Goal: Task Accomplishment & Management: Complete application form

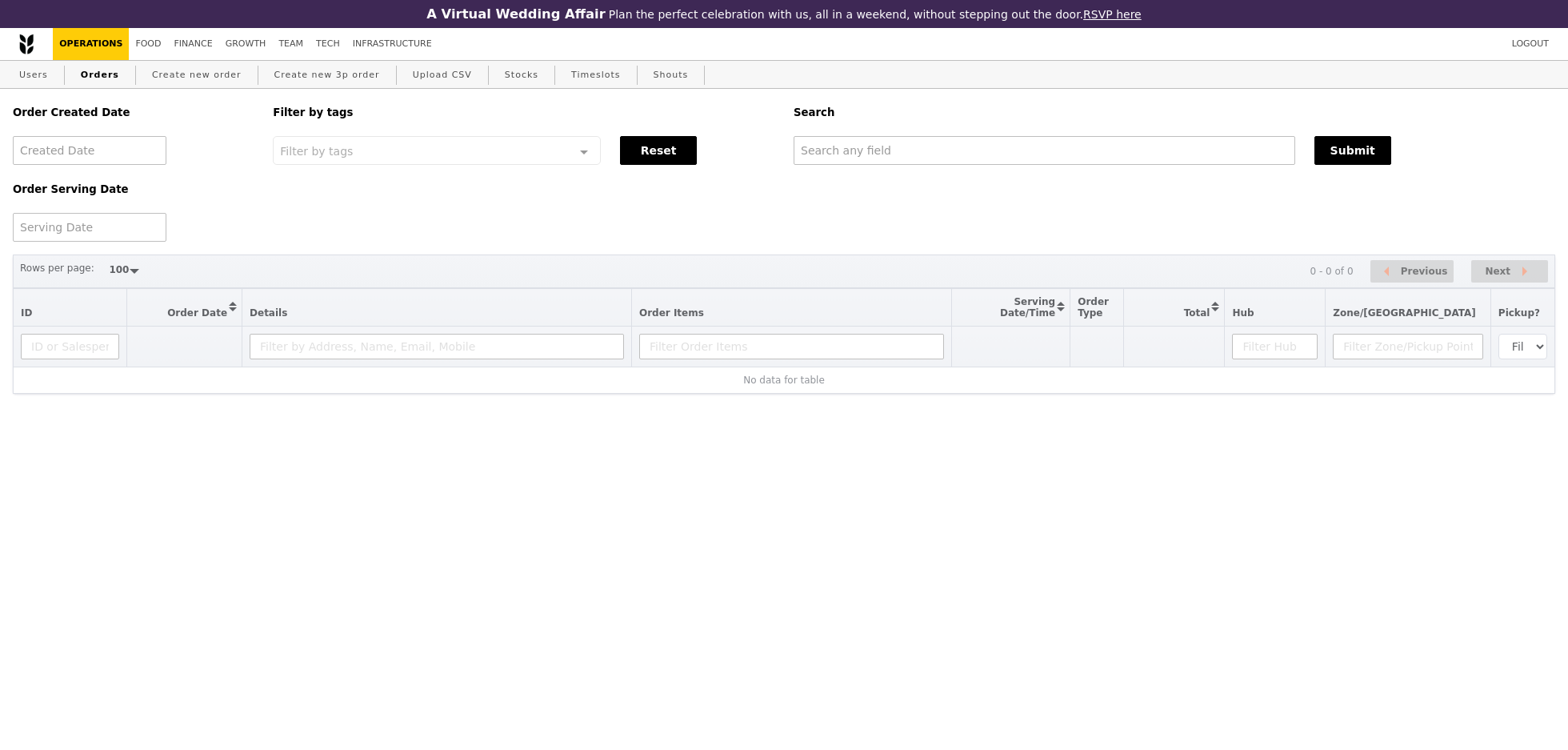
select select "100"
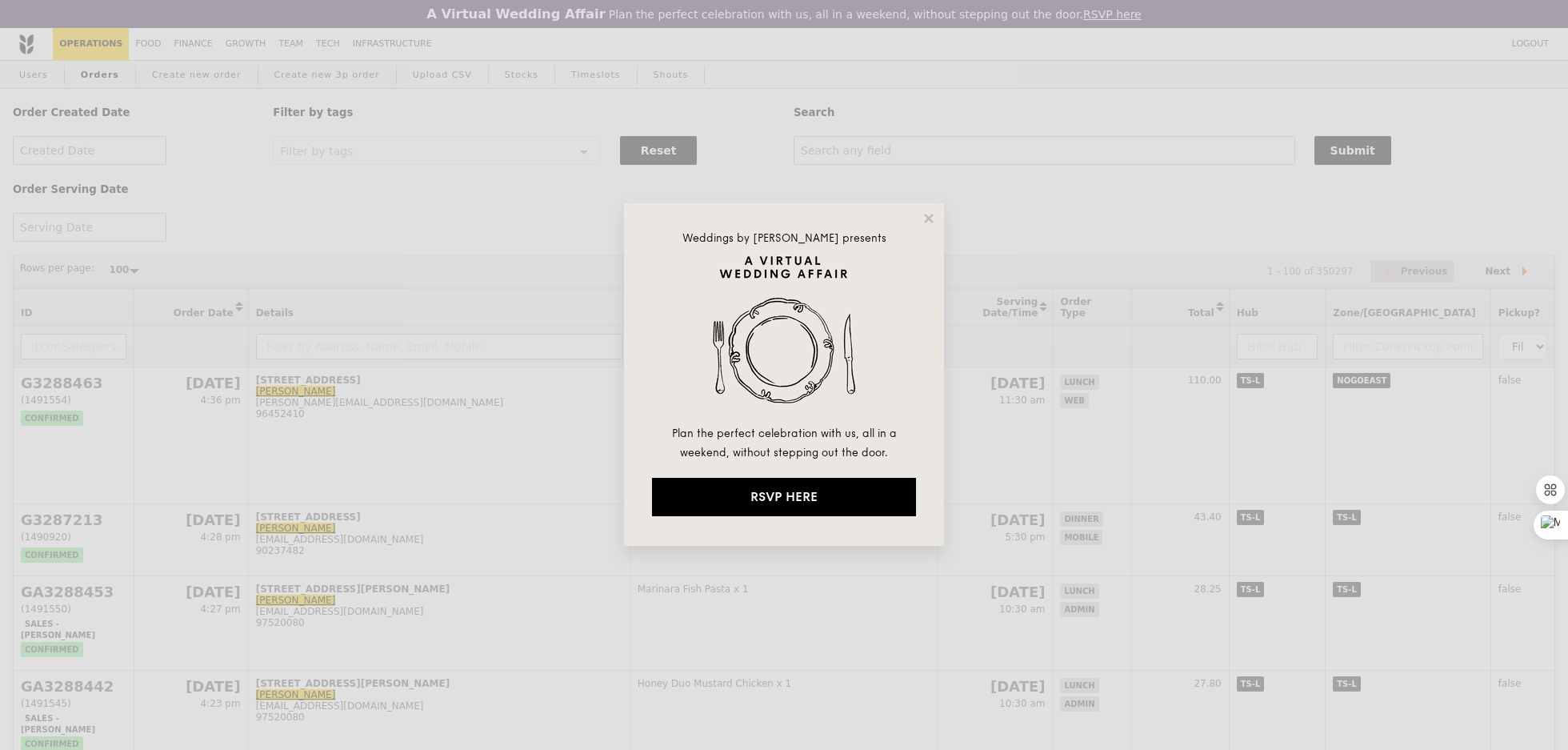
click at [928, 207] on div "Weddings by [PERSON_NAME] presents Plan the perfect celebration with us, all in…" at bounding box center [784, 375] width 320 height 342
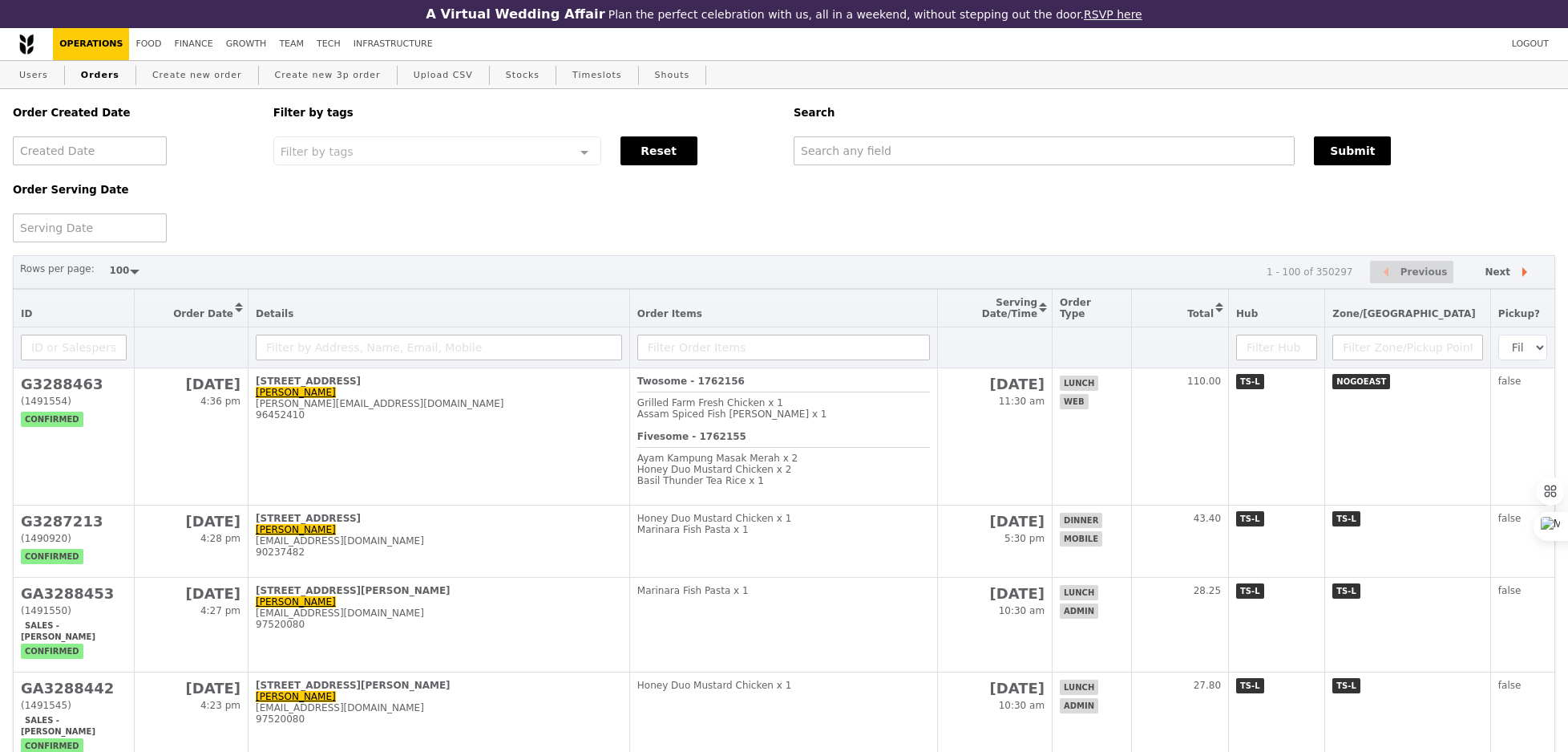
click at [890, 172] on div "Order Created Date Order Serving Date Filter by tags Filter by tags Meal_Plan W…" at bounding box center [784, 165] width 1562 height 153
click at [872, 144] on input "text" at bounding box center [1044, 151] width 501 height 29
click at [863, 132] on div "Search" at bounding box center [1174, 113] width 780 height 47
click at [863, 151] on input "text" at bounding box center [1044, 151] width 501 height 29
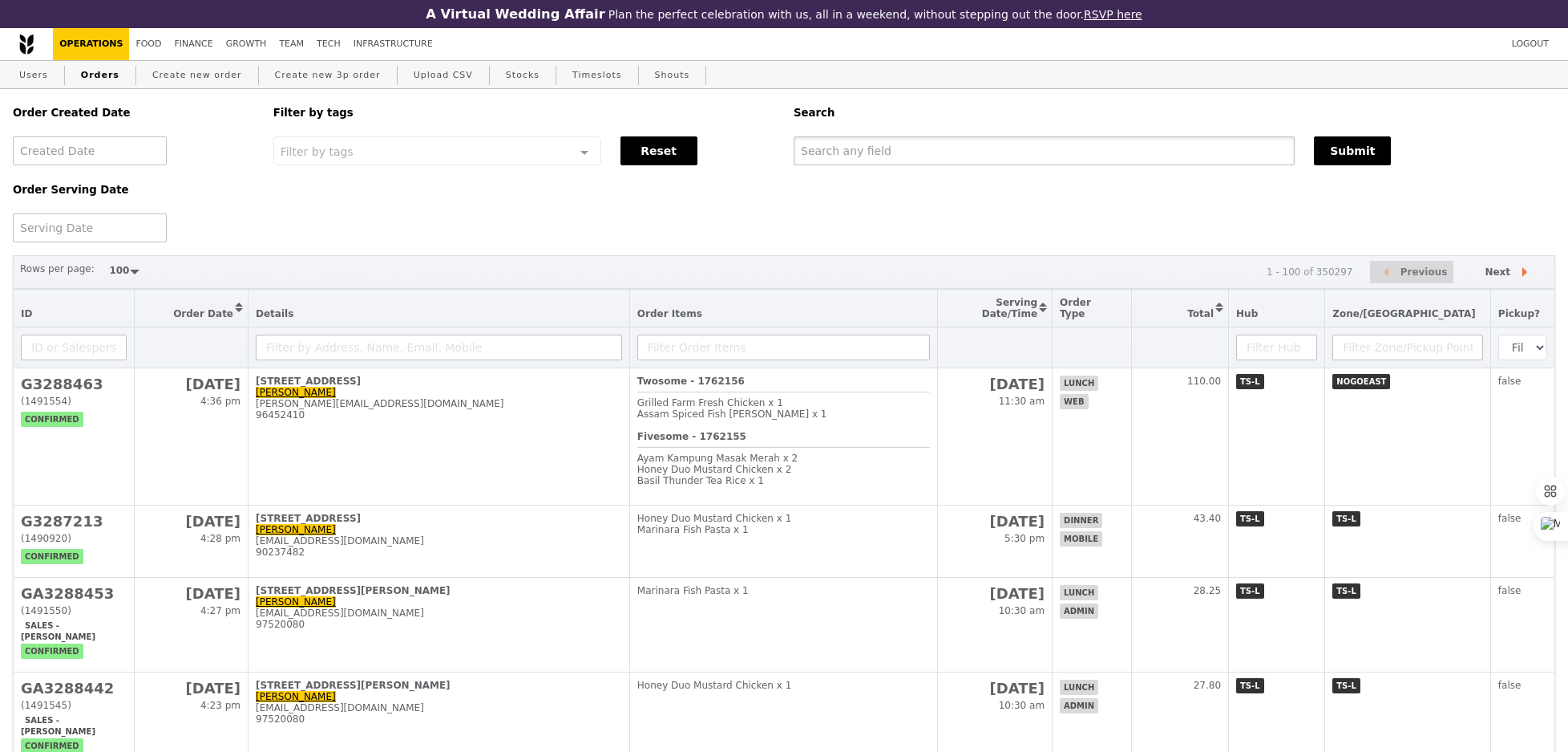
paste input "[EMAIL_ADDRESS][DOMAIN_NAME]"
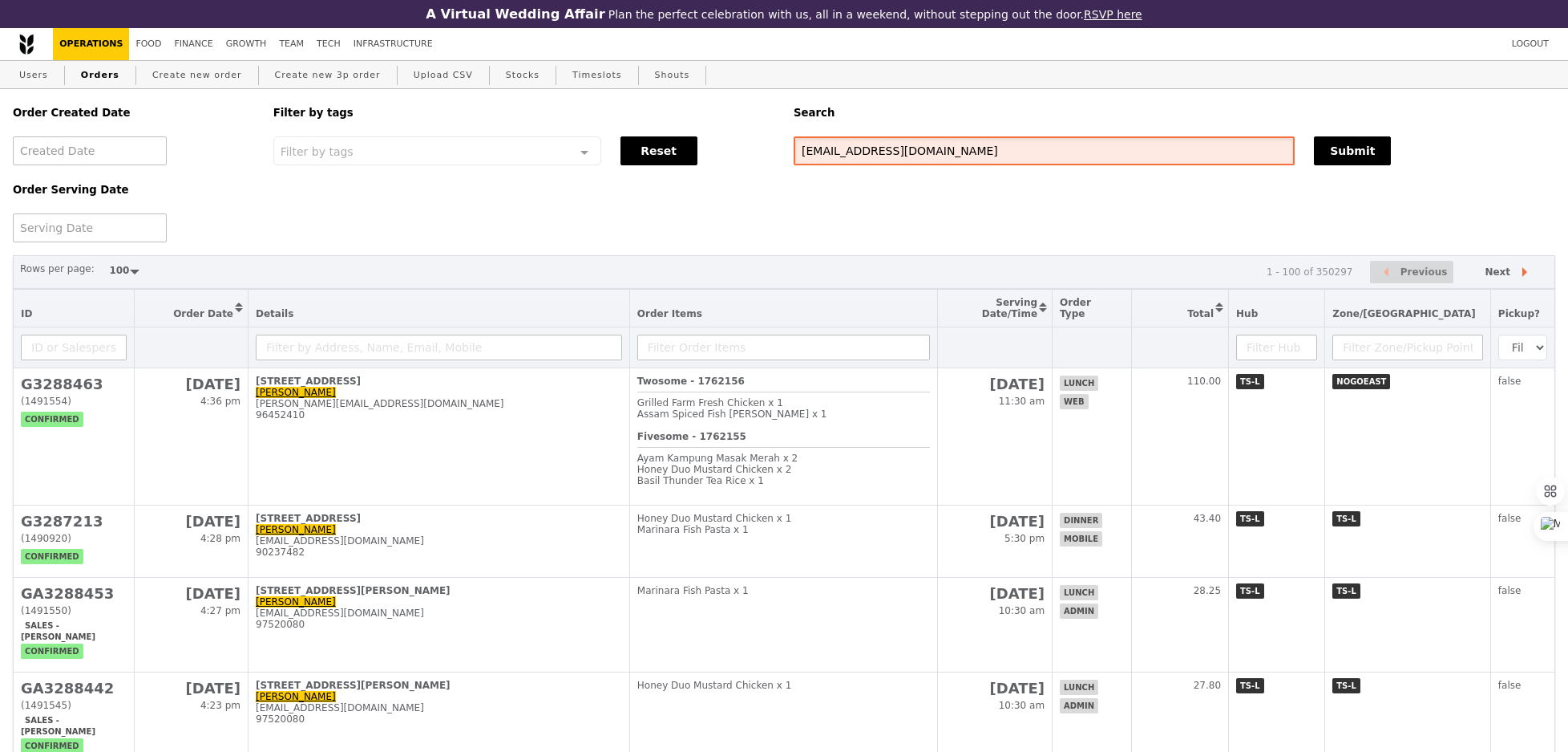
type input "[EMAIL_ADDRESS][DOMAIN_NAME]"
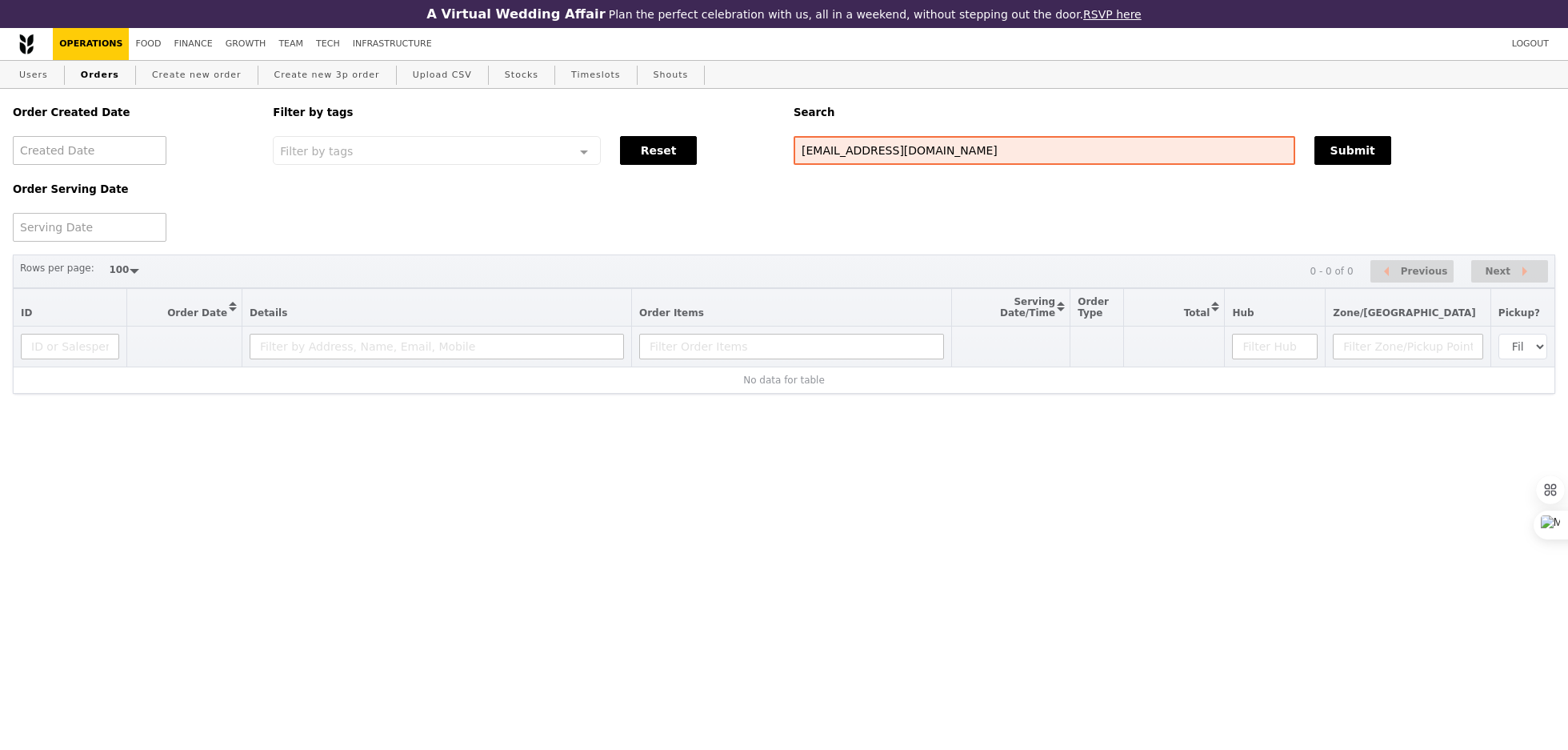
click at [53, 72] on div "Users Orders Create new order Create new 3p order Upload CSV Stocks Timeslots S…" at bounding box center [784, 75] width 1543 height 29
click at [33, 72] on link "Users" at bounding box center [34, 75] width 42 height 29
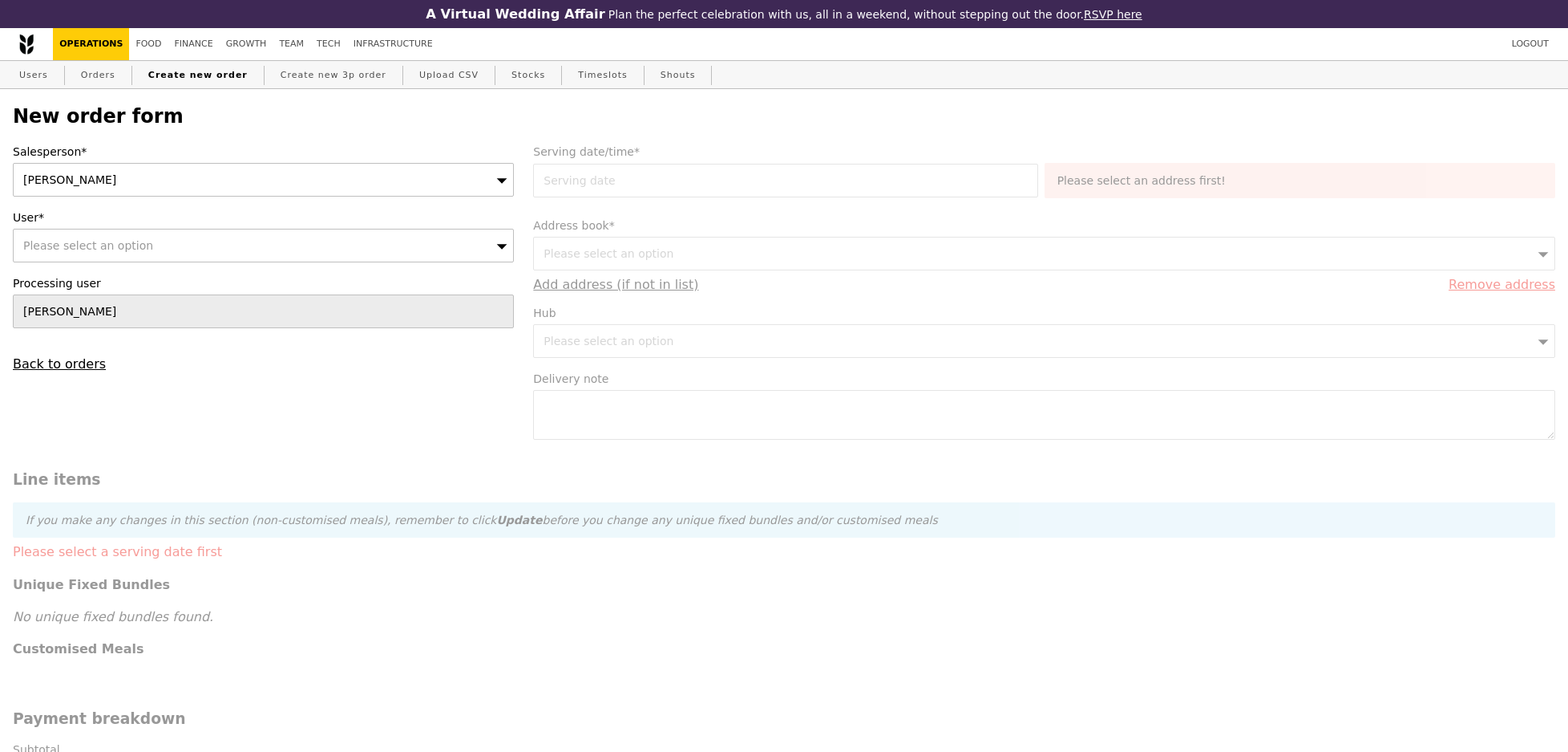
click at [214, 252] on div "Please select an option" at bounding box center [263, 245] width 501 height 33
type input "sofia"
type input "Confirm"
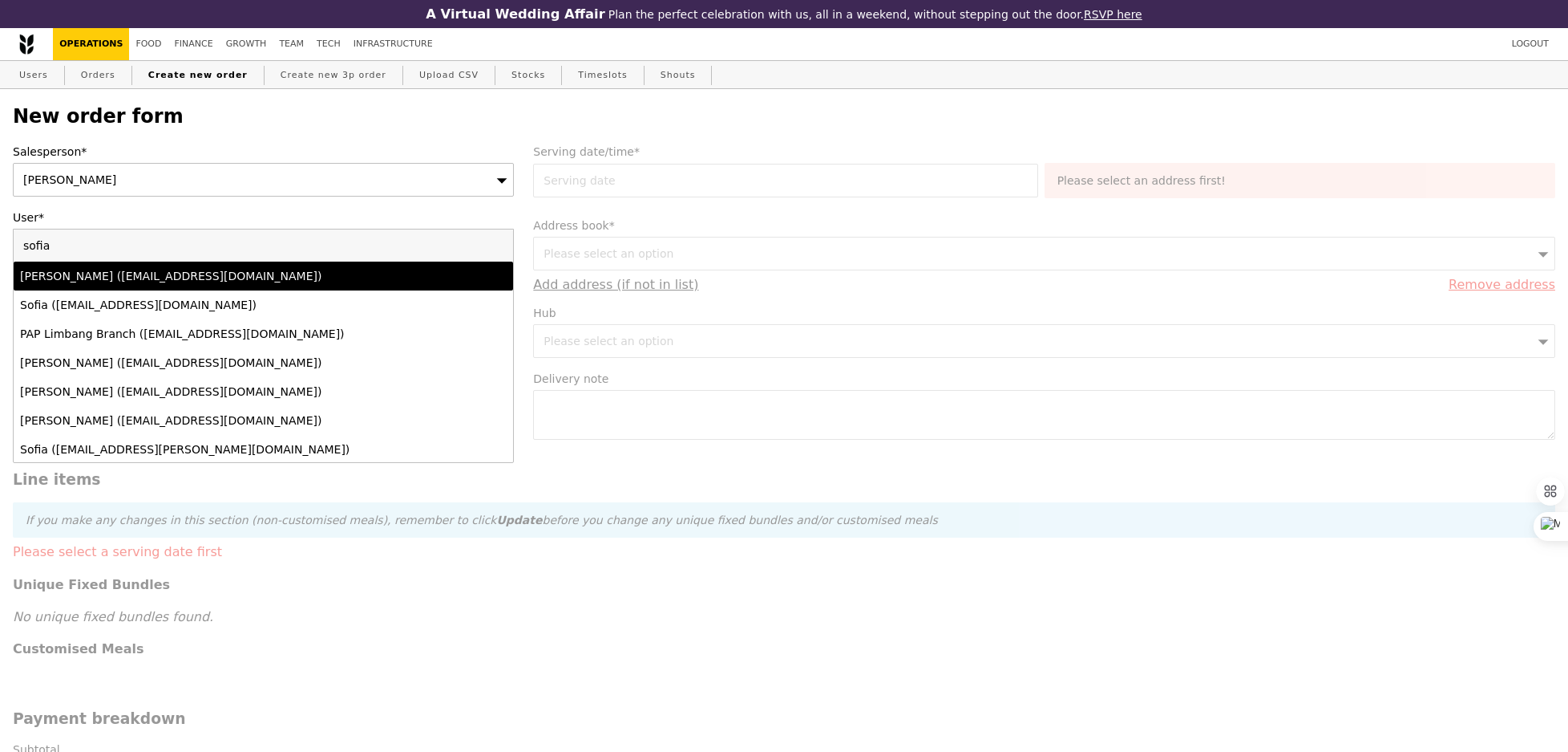
type input "sofia"
click at [200, 278] on div "[PERSON_NAME] ([EMAIL_ADDRESS][DOMAIN_NAME])" at bounding box center [202, 276] width 365 height 16
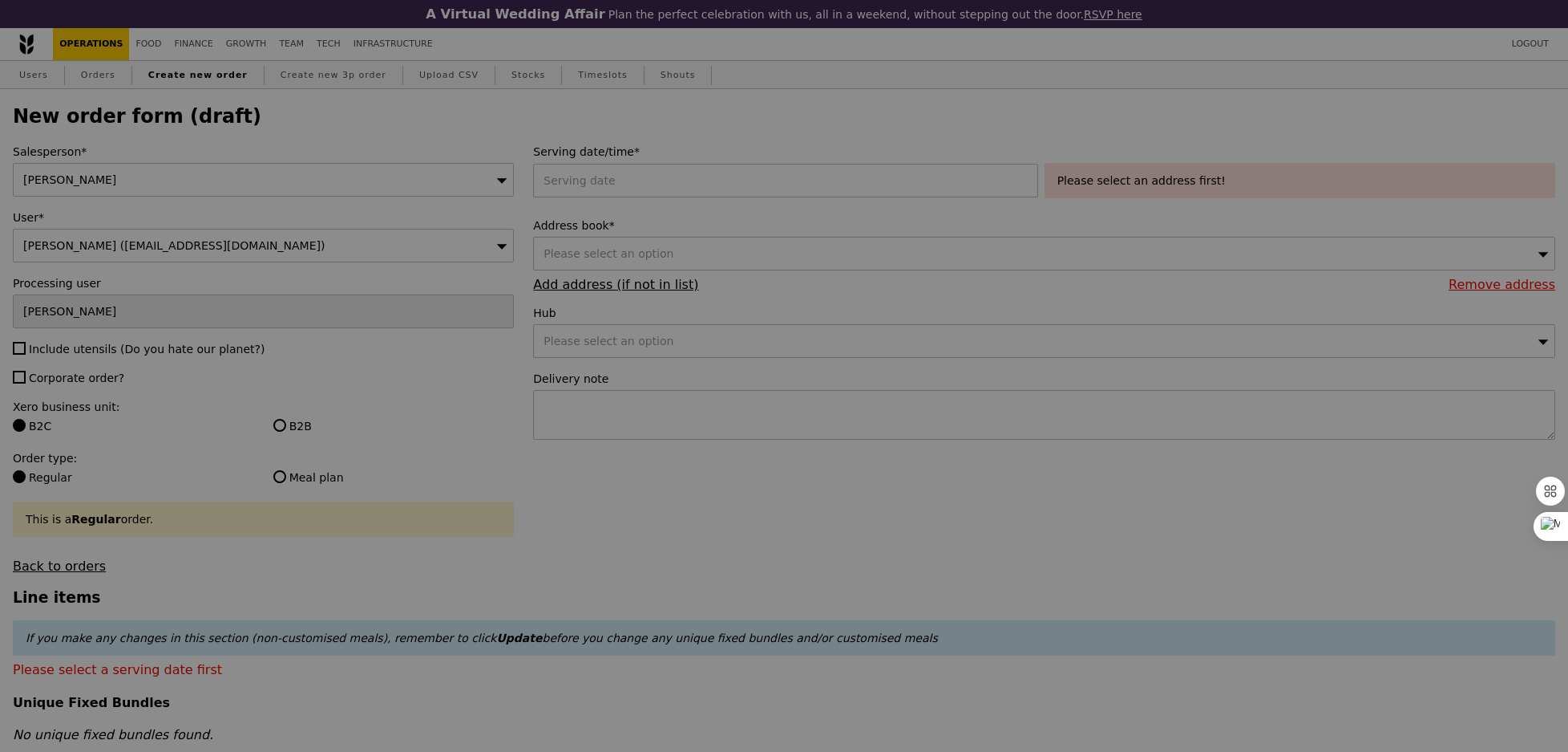
type input "Confirm"
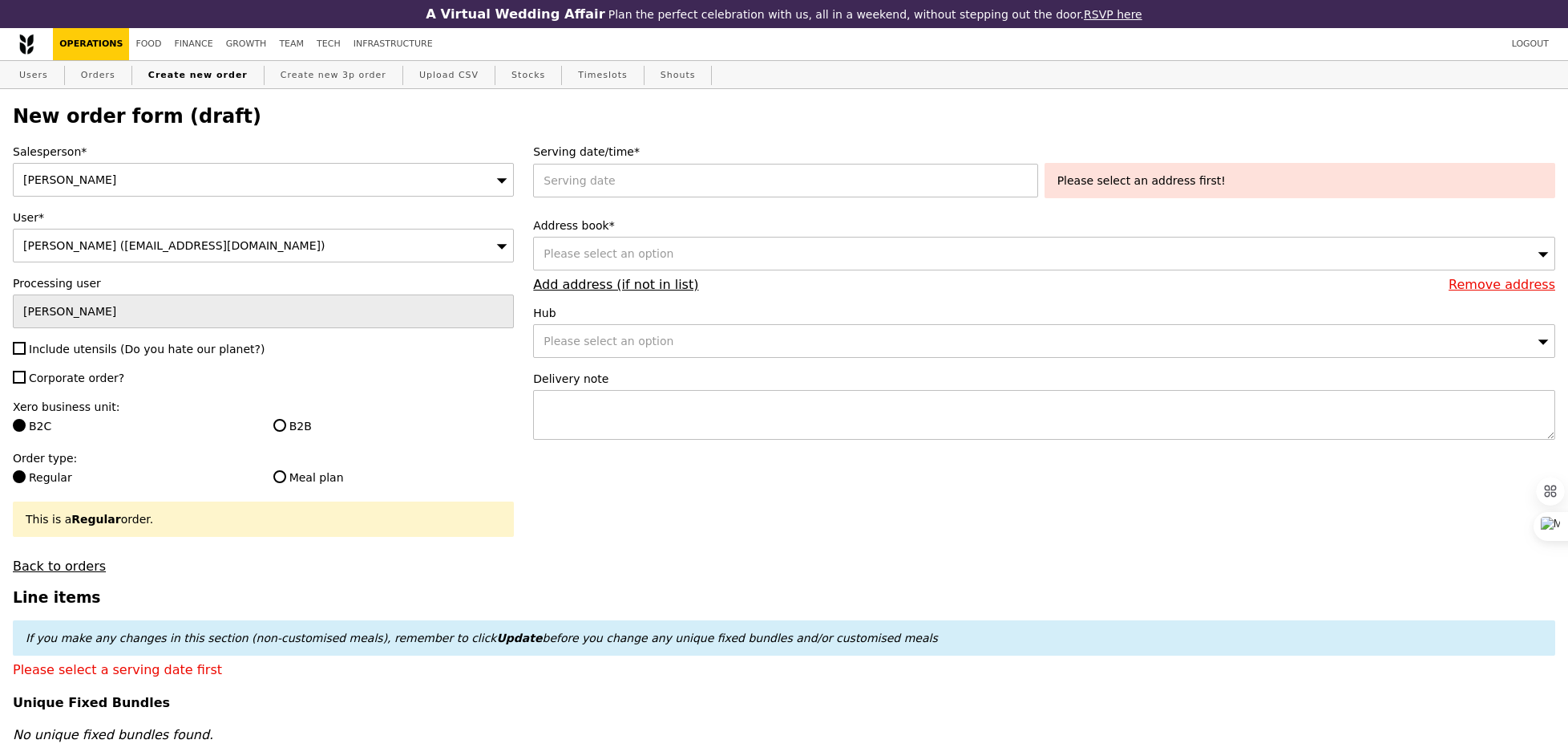
click at [65, 353] on span "Include utensils (Do you hate our planet?)" at bounding box center [146, 348] width 235 height 13
click at [25, 353] on input "Include utensils (Do you hate our planet?)" at bounding box center [19, 348] width 13 height 13
checkbox input "true"
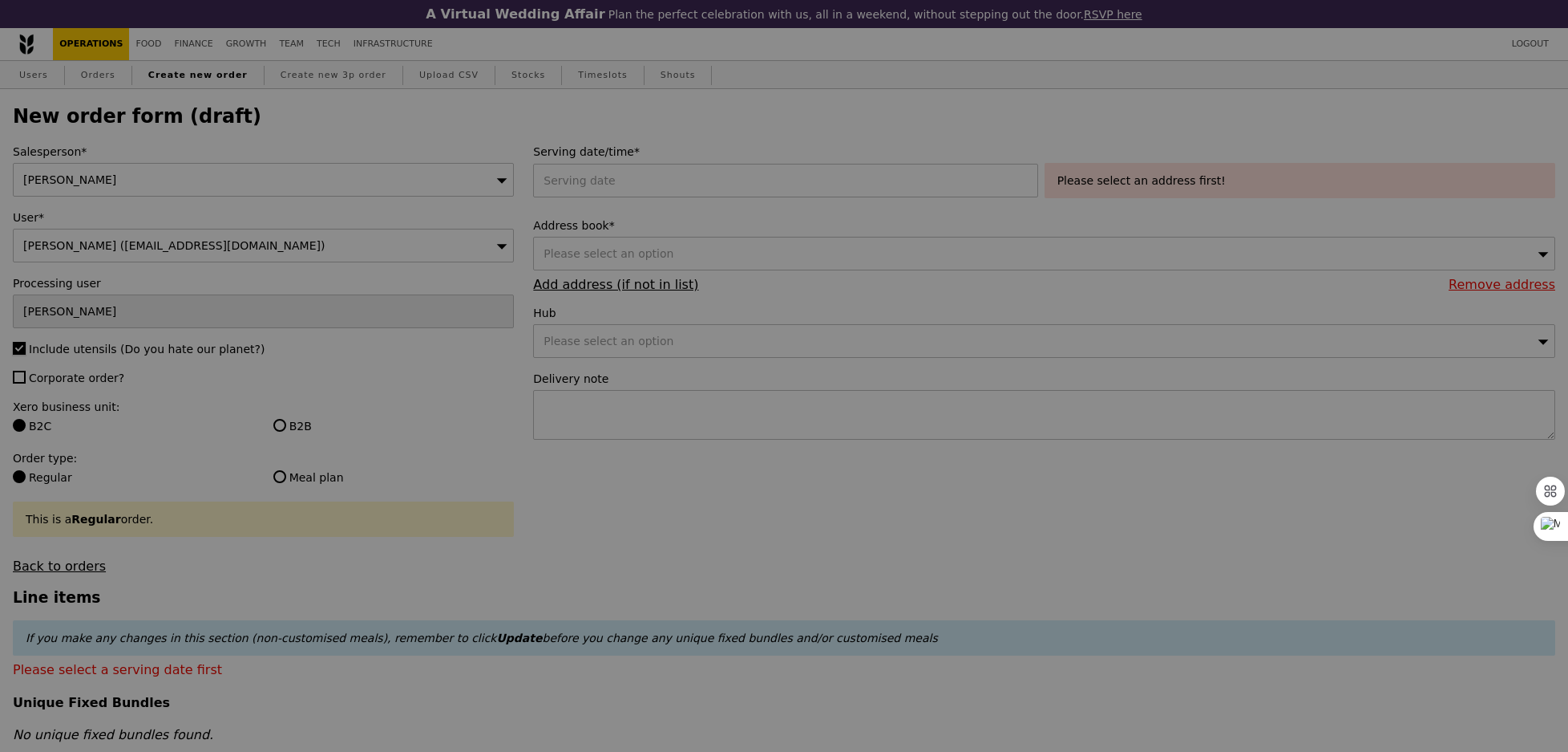
type input "Confirm"
click at [65, 366] on div "Salesperson* [PERSON_NAME] User* [PERSON_NAME] ([EMAIL_ADDRESS][DOMAIN_NAME]) P…" at bounding box center [263, 358] width 521 height 430
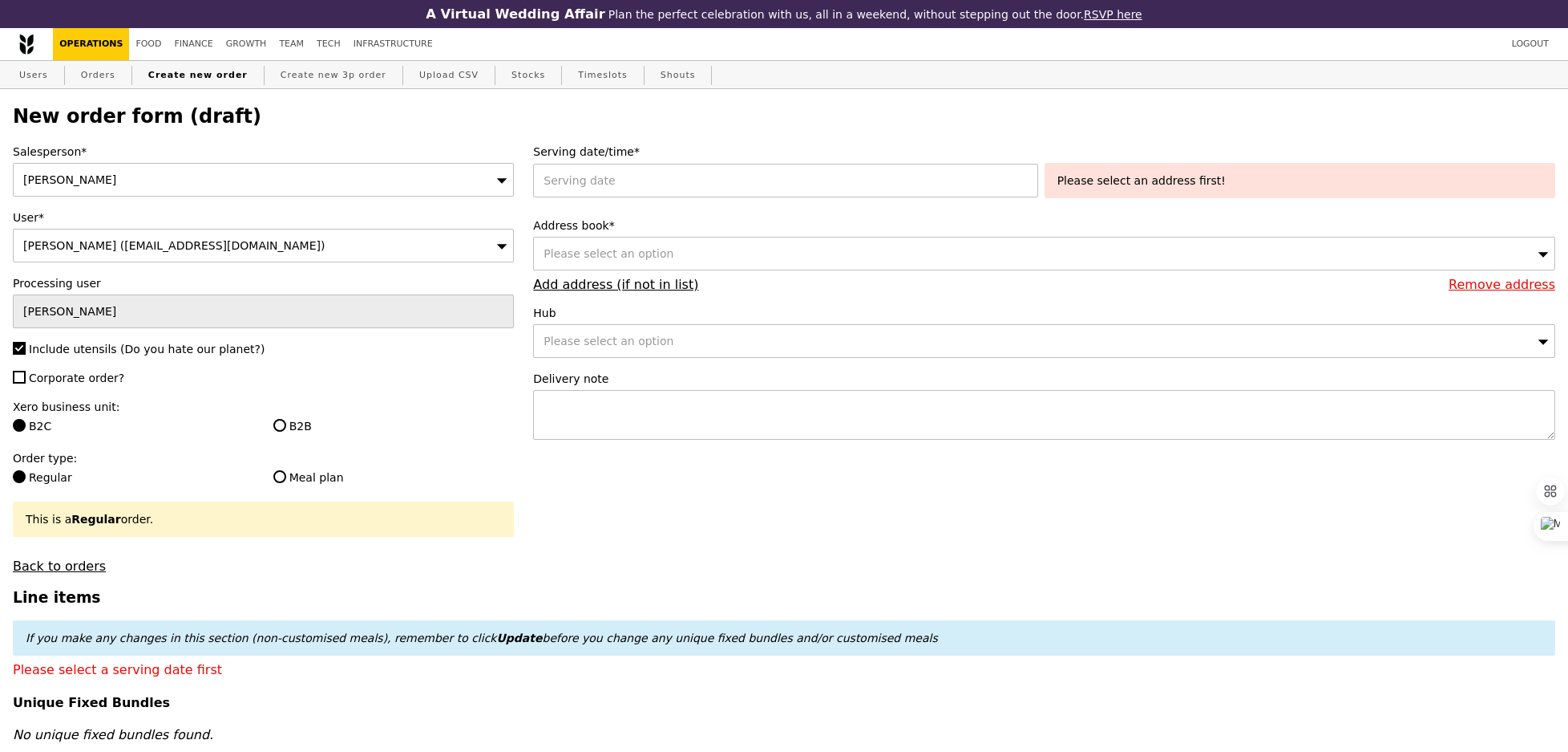
click at [64, 380] on span "Corporate order?" at bounding box center [76, 377] width 95 height 13
click at [25, 380] on input "Corporate order?" at bounding box center [19, 376] width 13 height 13
checkbox input "true"
click at [292, 415] on div "Xero business unit: B2C B2B" at bounding box center [263, 418] width 501 height 39
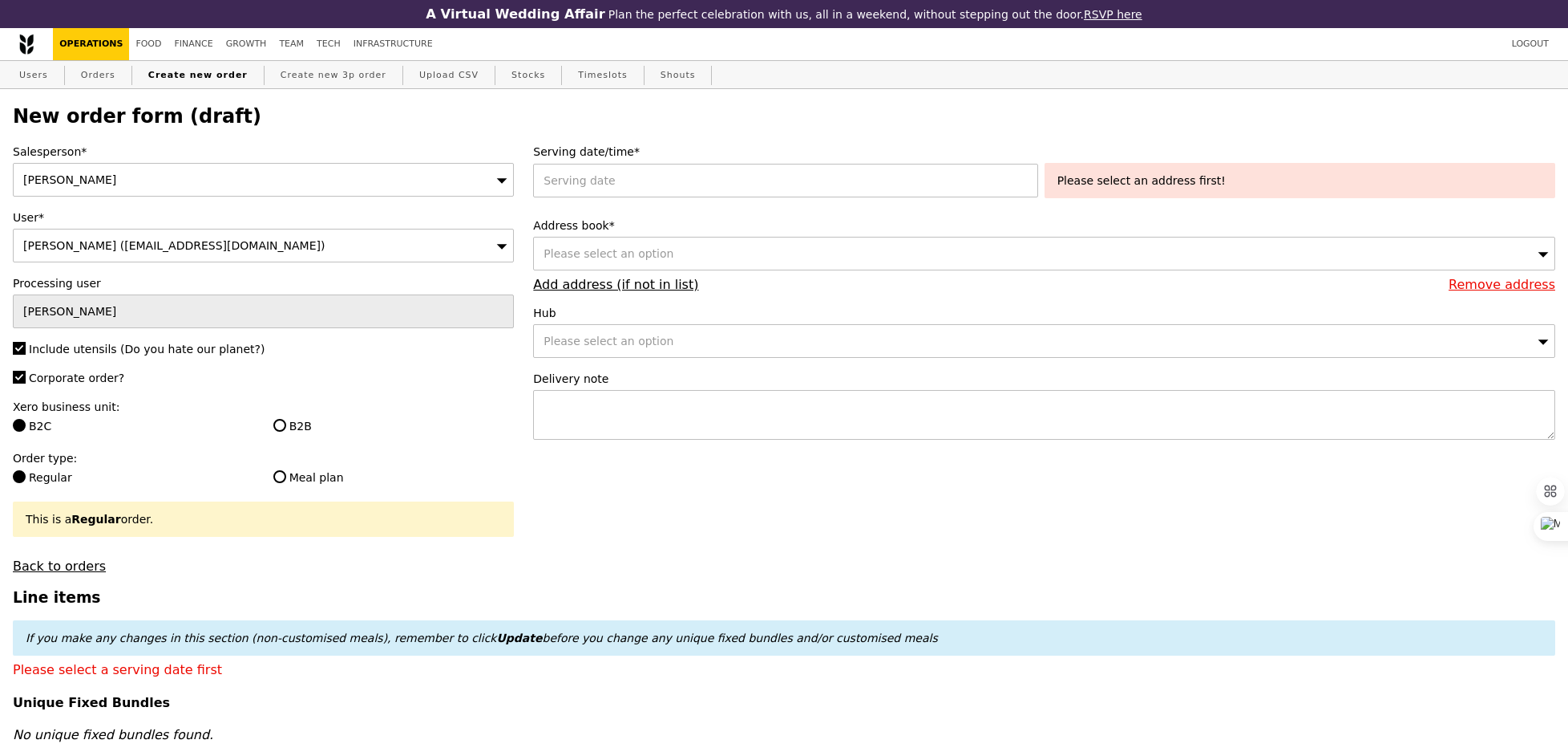
click at [292, 419] on label "B2B" at bounding box center [394, 425] width 242 height 16
click at [286, 419] on input "B2B" at bounding box center [279, 425] width 13 height 13
radio input "true"
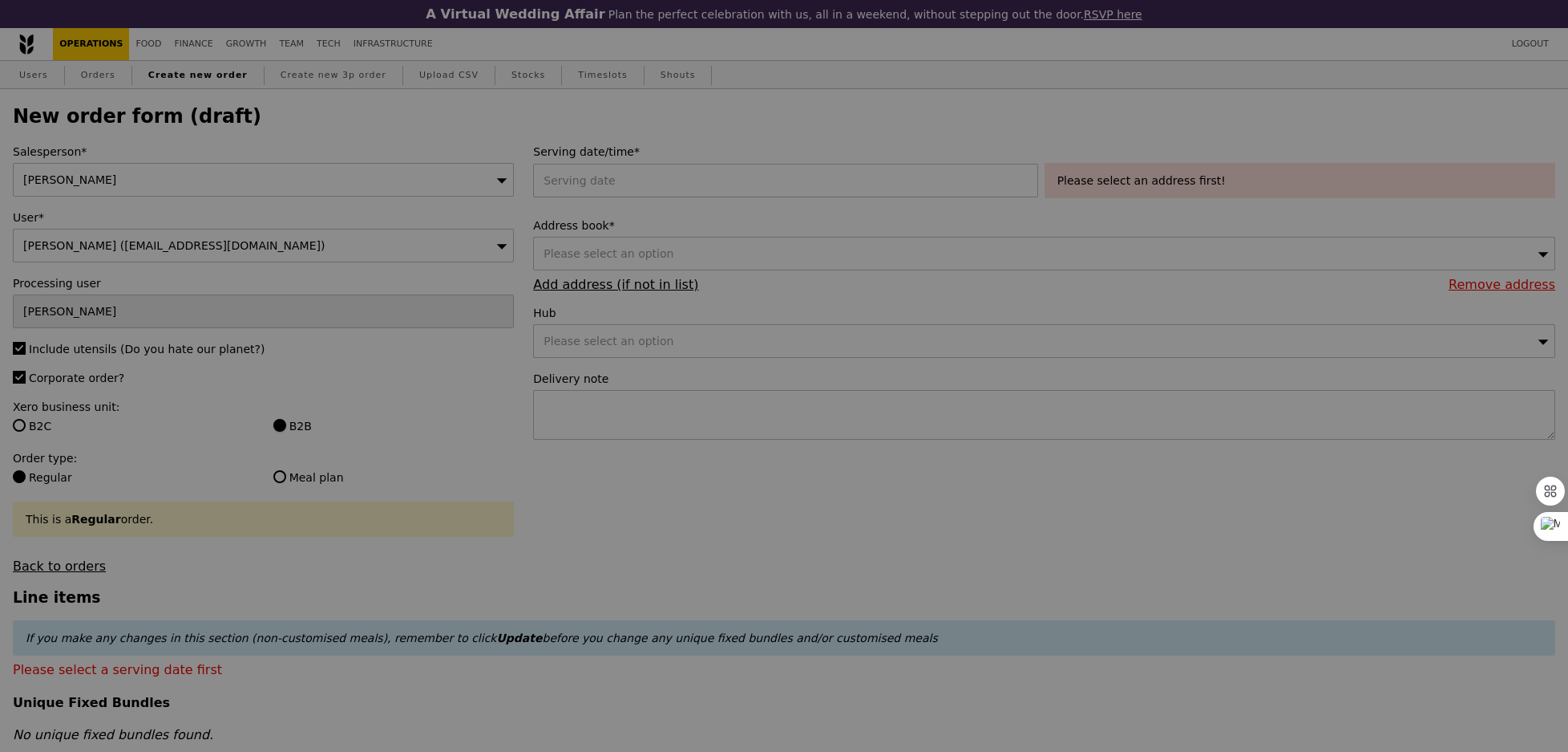
type input "Confirm"
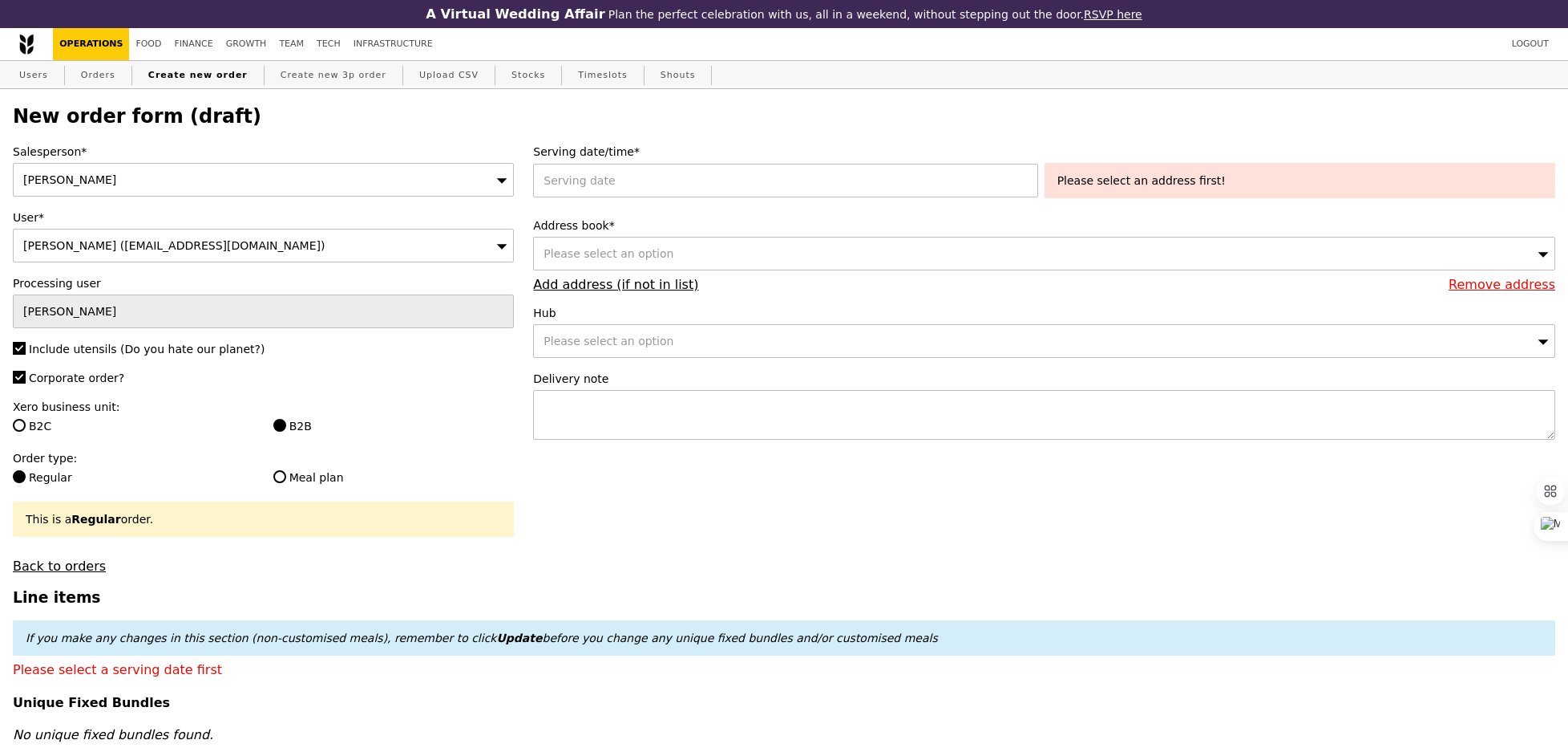
click at [752, 145] on label "Serving date/time*" at bounding box center [1044, 151] width 1022 height 16
click at [740, 163] on div "Serving date/time* Please select an address first!" at bounding box center [1044, 174] width 1022 height 61
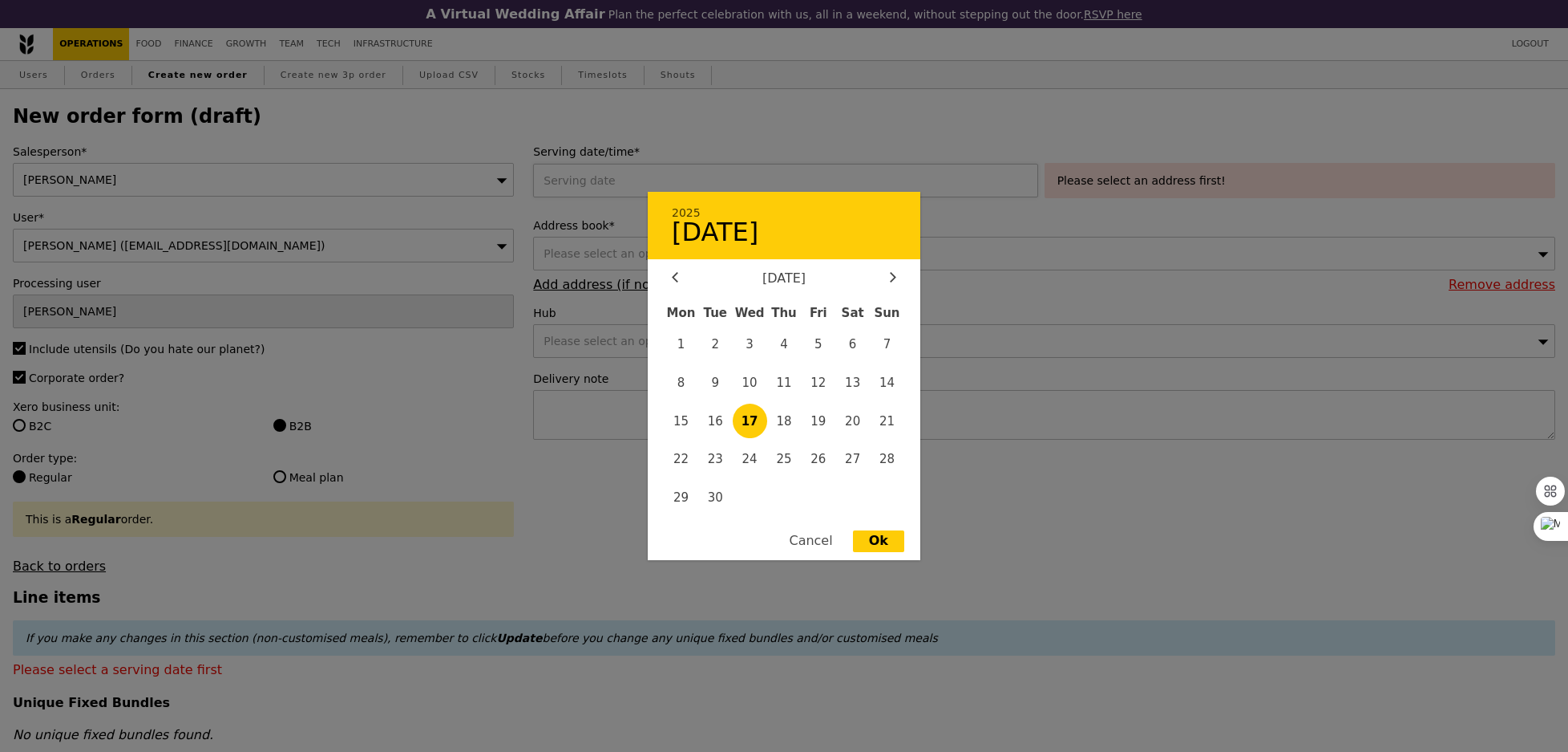
click at [727, 183] on div "2025 [DATE] [DATE] Mon Tue Wed Thu Fri Sat Sun 1 2 3 4 5 6 7 8 9 10 11 12 13 14…" at bounding box center [788, 180] width 511 height 33
click at [784, 417] on span "18" at bounding box center [784, 420] width 34 height 34
type input "[DATE]"
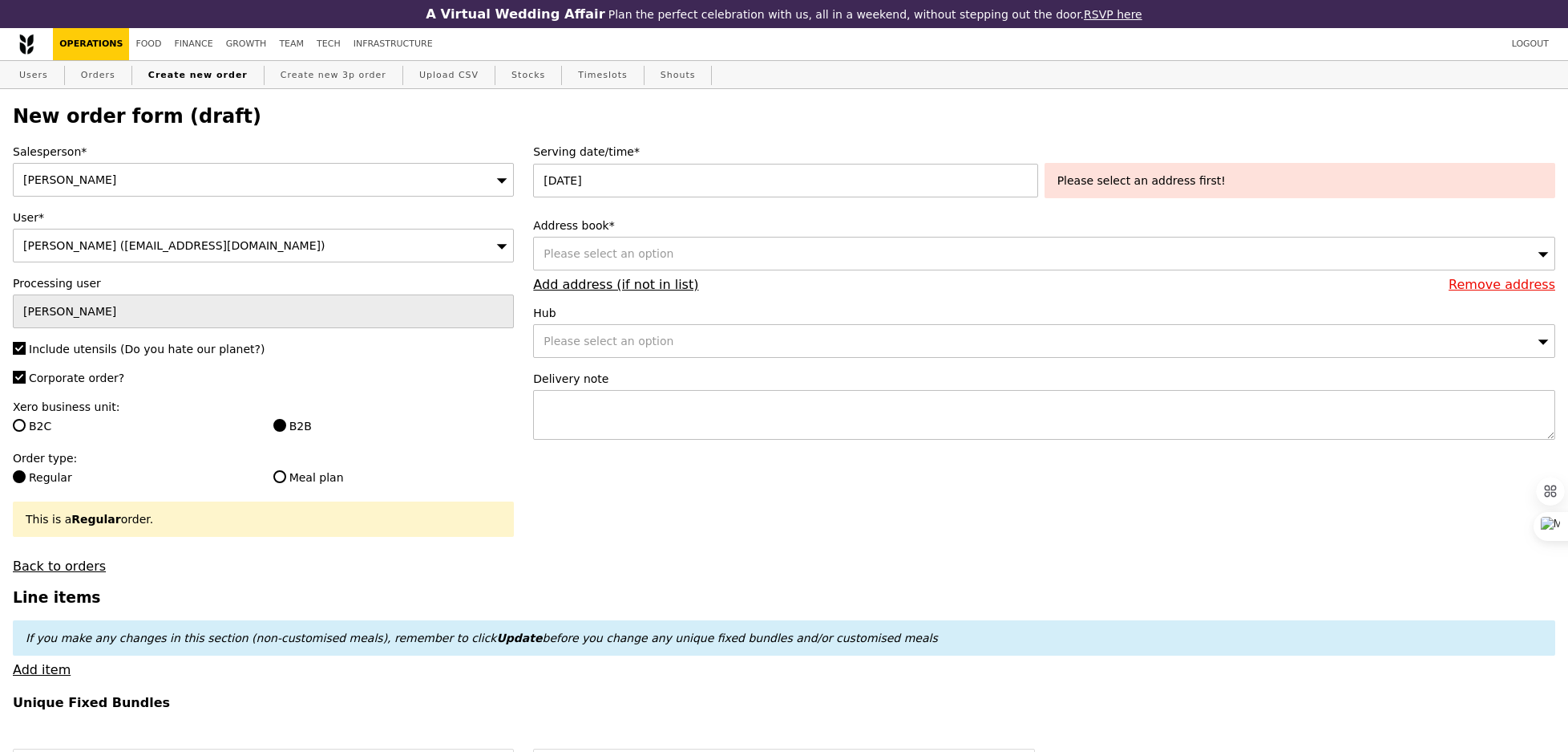
click at [722, 260] on div "Please select an option" at bounding box center [1044, 253] width 1022 height 33
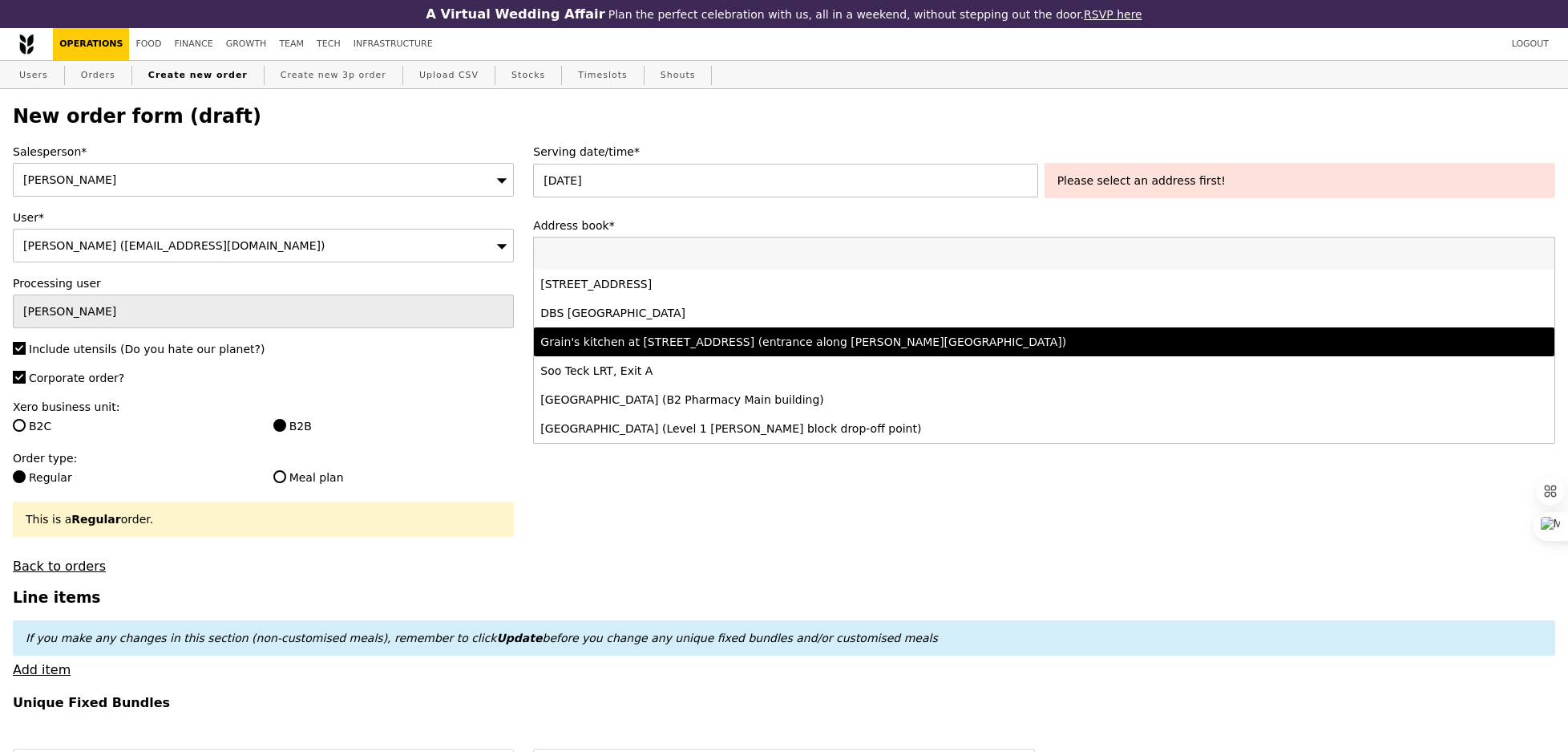
click at [732, 342] on div "Grain's kitchen at [STREET_ADDRESS] (entrance along [PERSON_NAME][GEOGRAPHIC_DA…" at bounding box center [918, 341] width 755 height 16
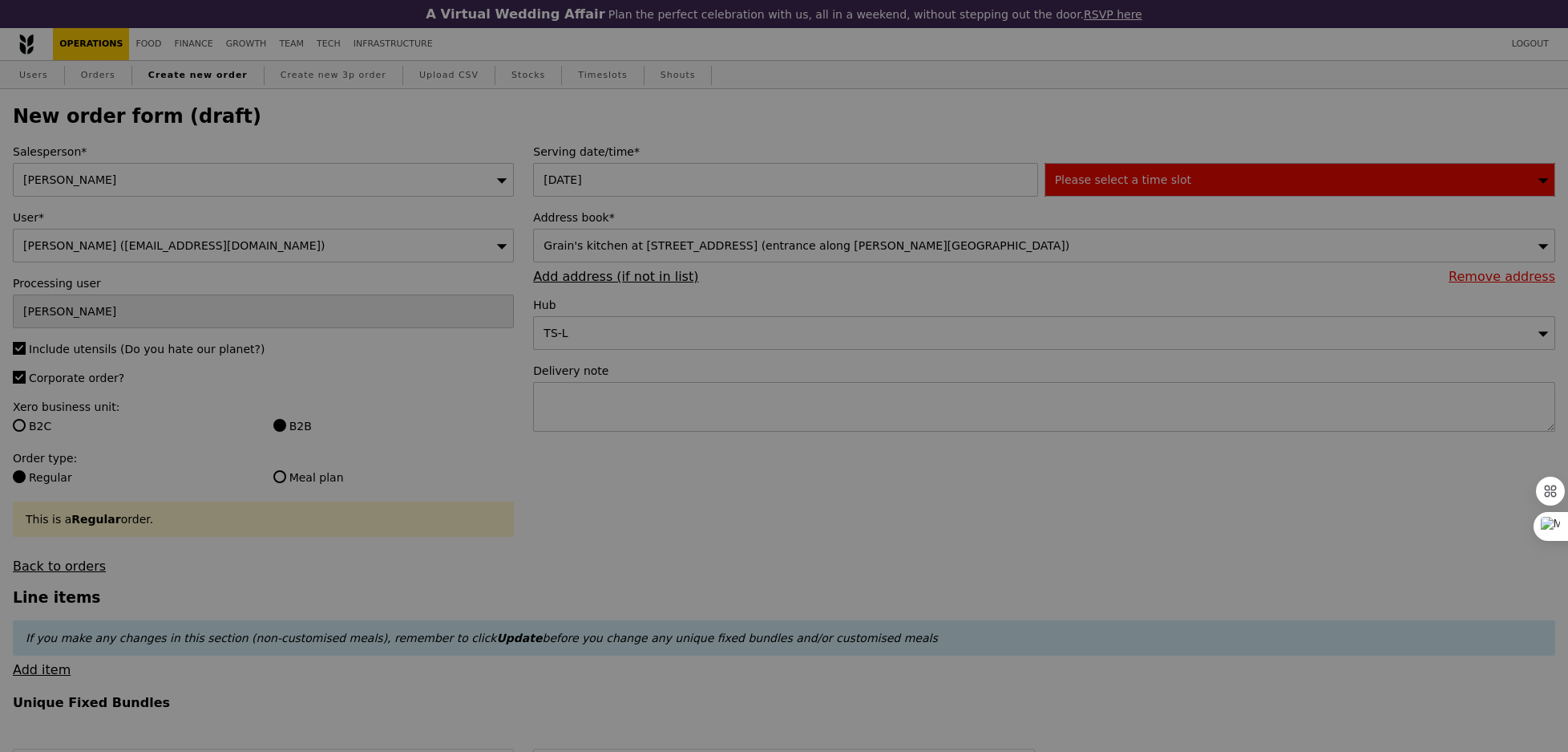
click at [1114, 185] on div at bounding box center [784, 376] width 1568 height 752
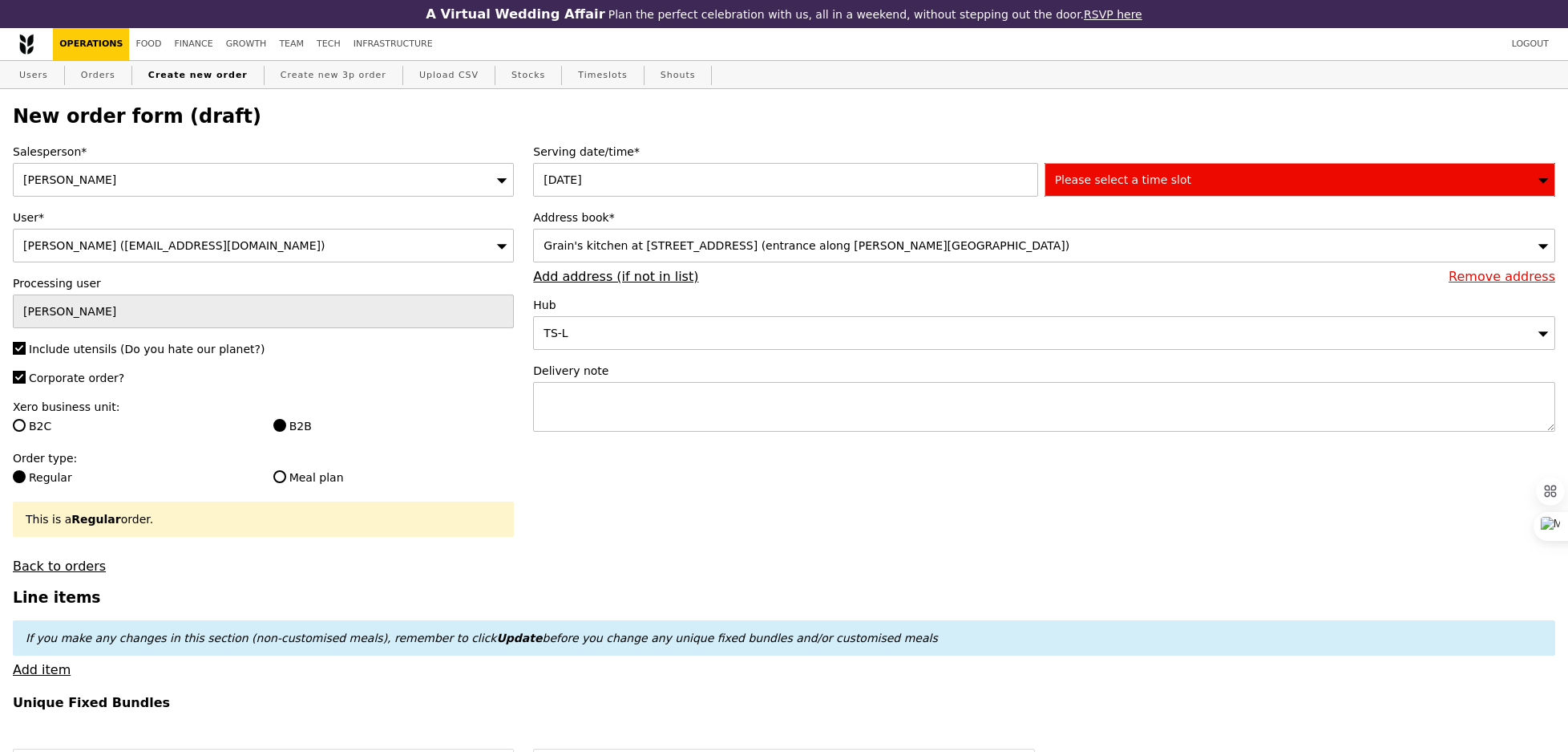
click at [1106, 184] on span "Please select a time slot" at bounding box center [1124, 179] width 136 height 13
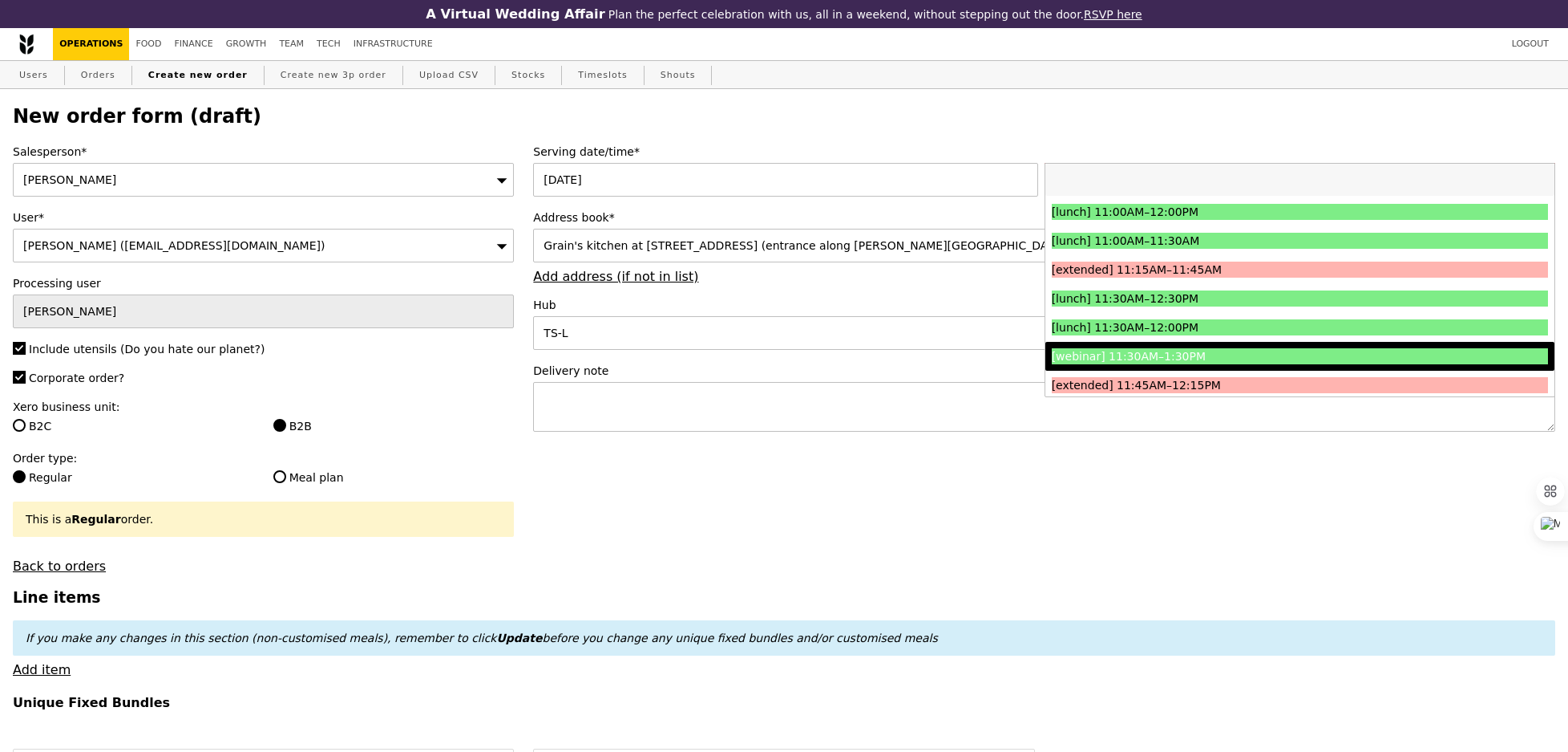
scroll to position [510, 0]
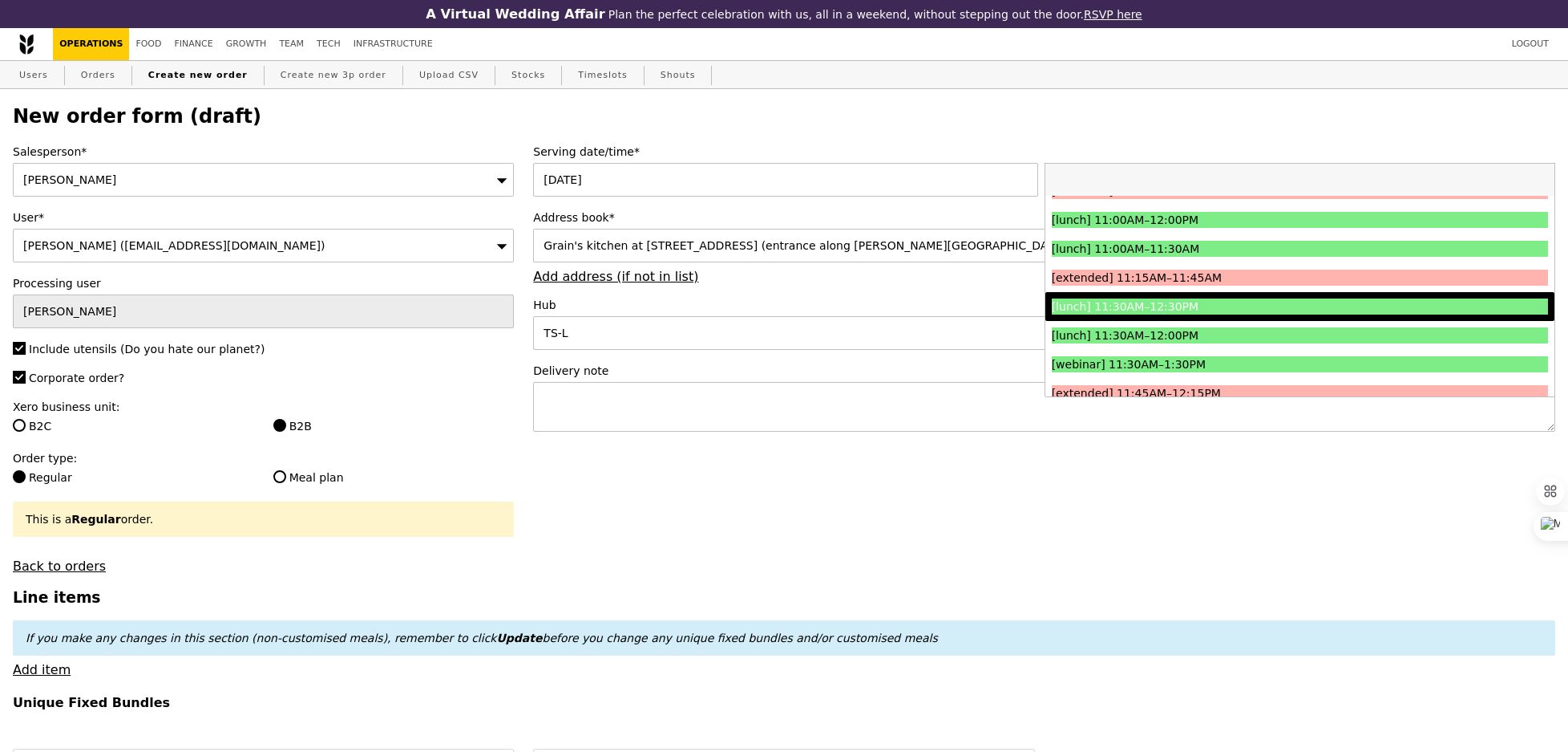
click at [1162, 308] on div "[lunch] 11:30AM–12:30PM" at bounding box center [1237, 306] width 372 height 16
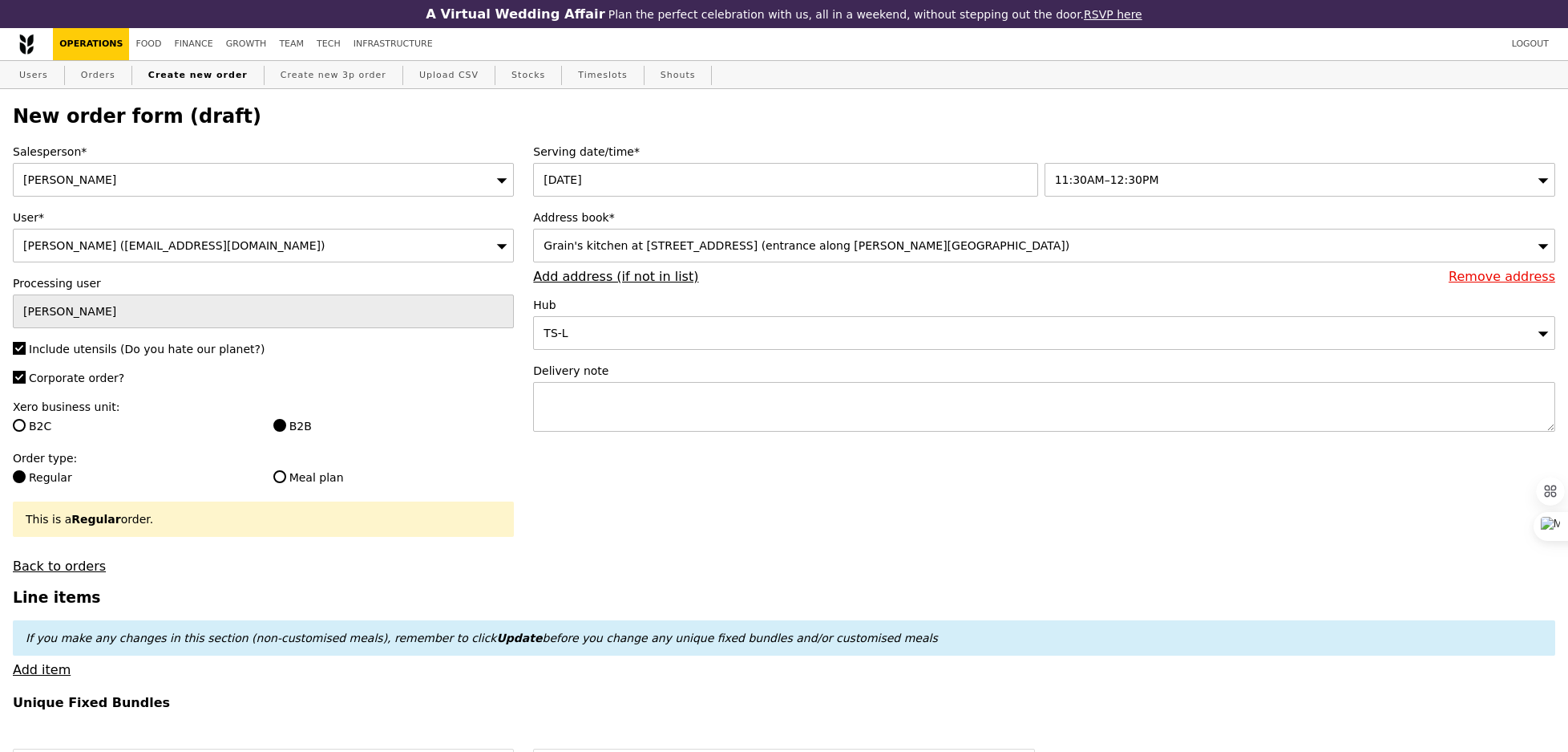
type input "Confirm"
click at [648, 407] on textarea at bounding box center [1044, 406] width 1022 height 50
paste textarea "Q0042"
click at [690, 401] on textarea "To be picked up with Q0042. and delivered together" at bounding box center [1044, 406] width 1022 height 50
type textarea "To be picked up with Q0042 and delivered together"
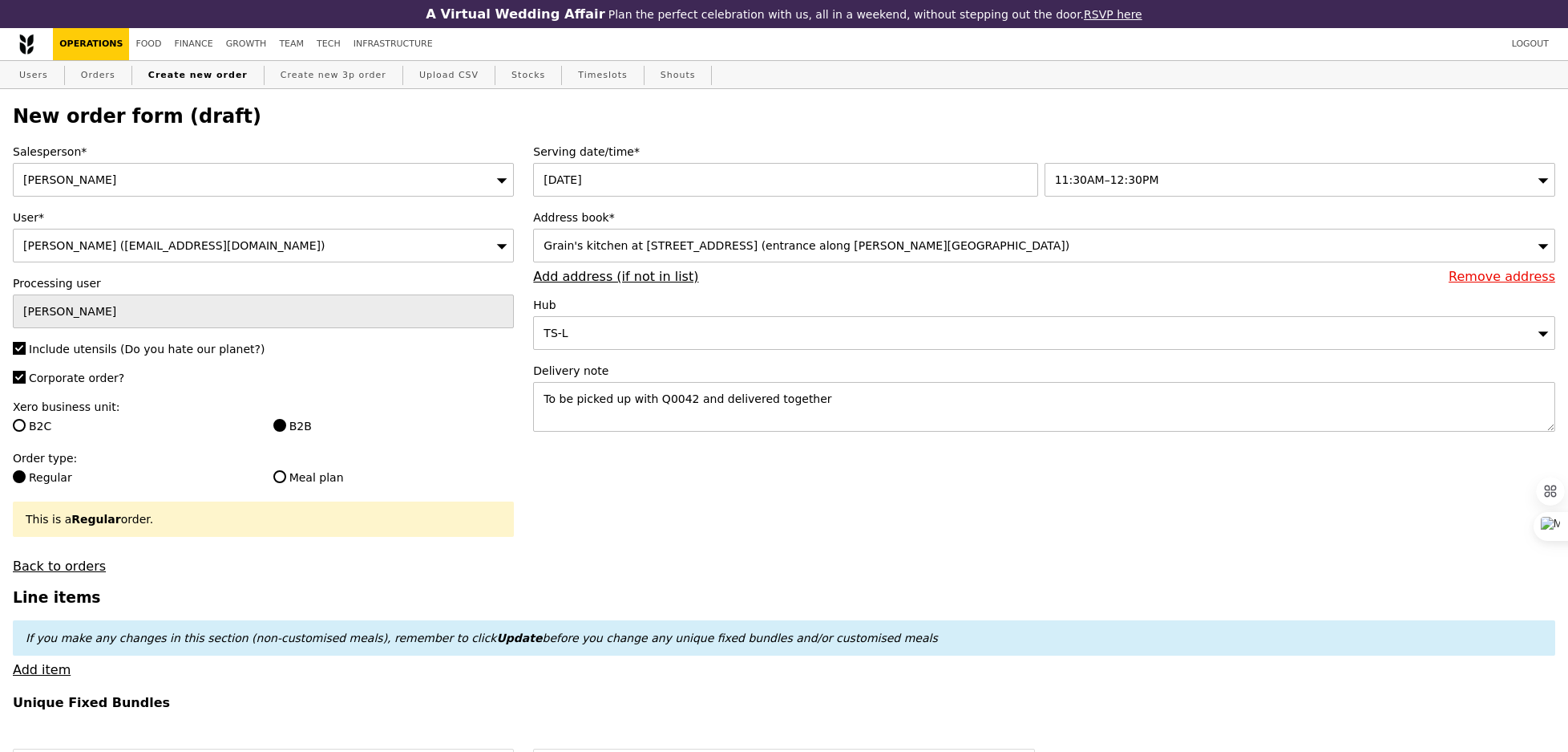
type input "Confirm"
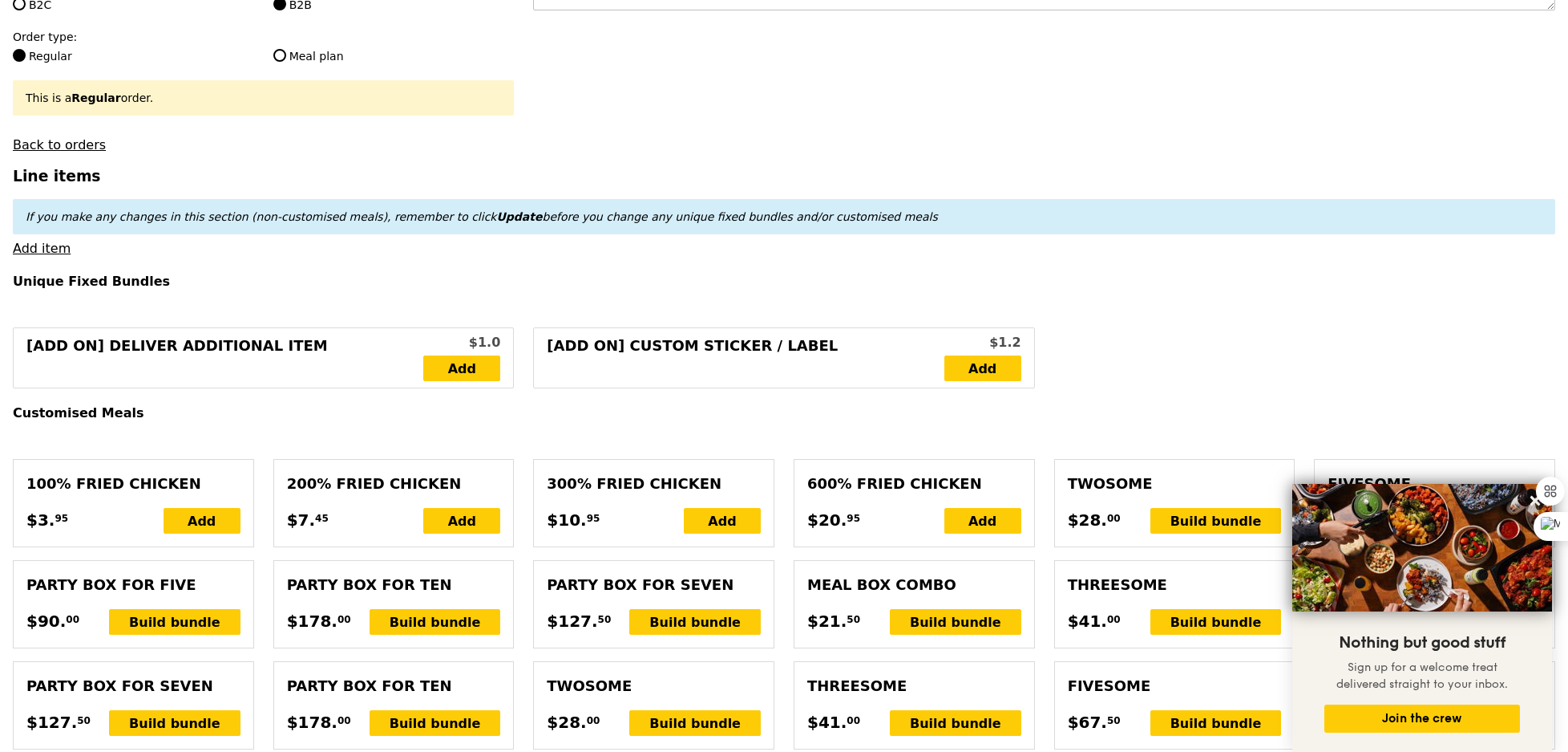
scroll to position [212, 0]
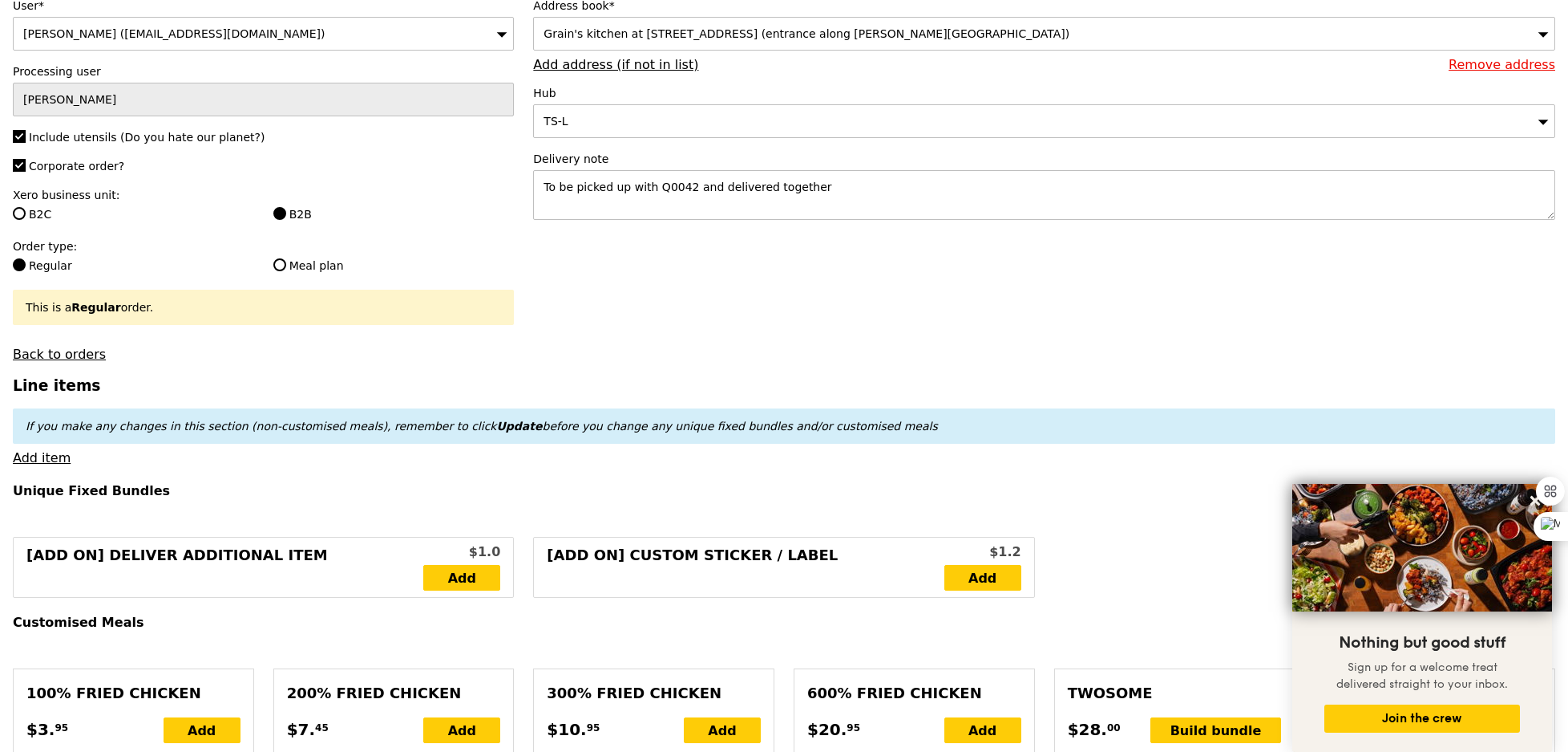
click at [46, 464] on link "Add item" at bounding box center [42, 457] width 58 height 15
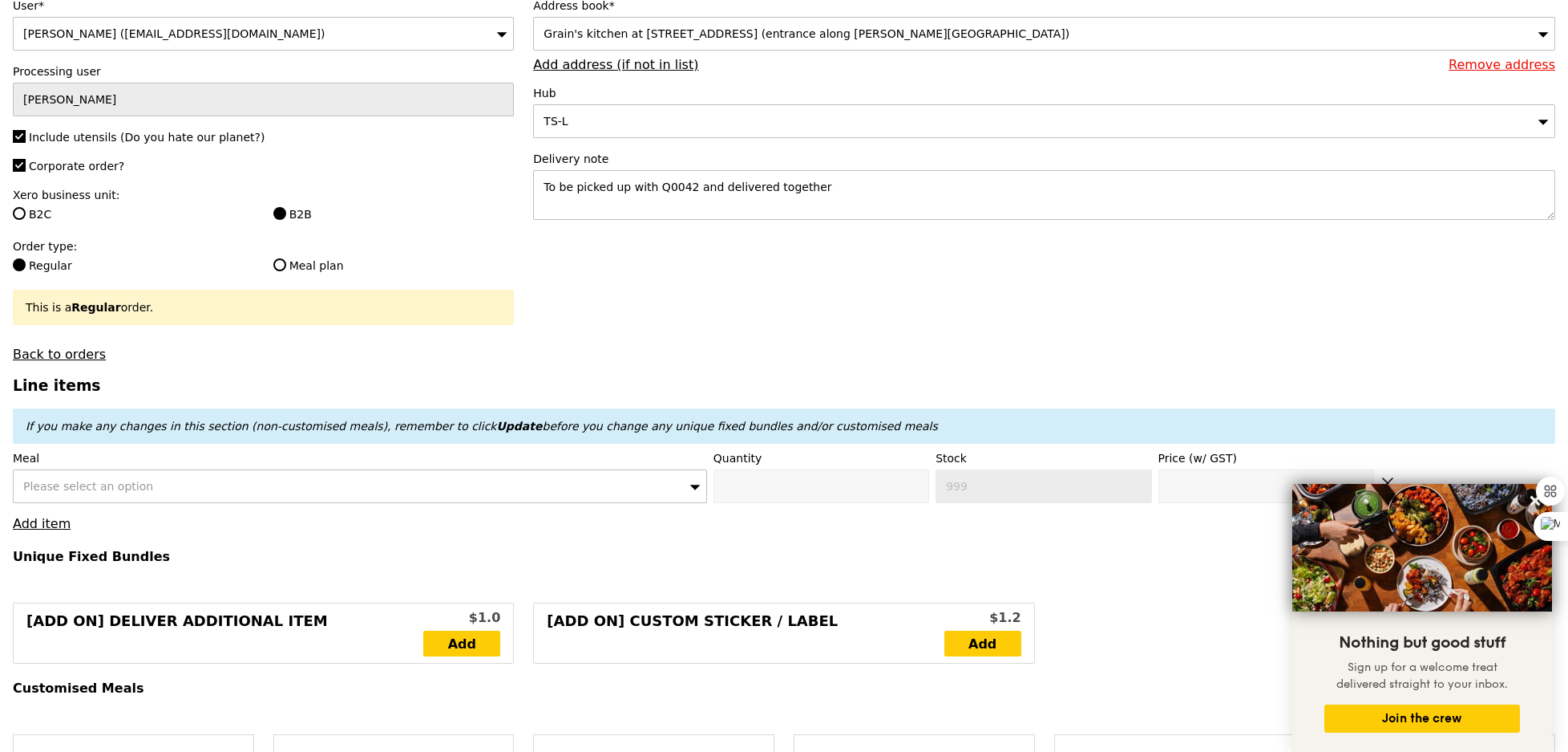
click at [66, 474] on div "Please select an option" at bounding box center [360, 486] width 695 height 33
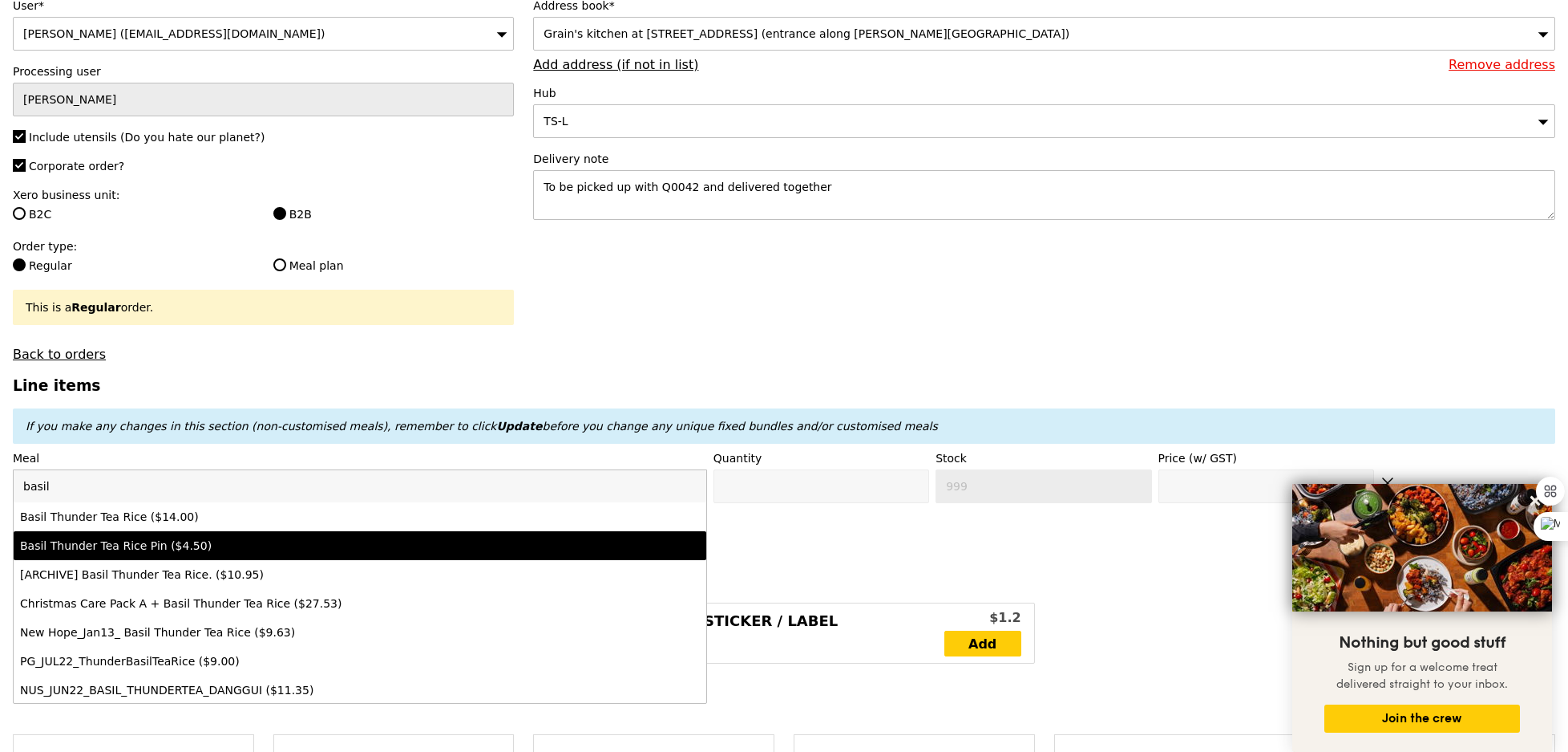
type input "basil"
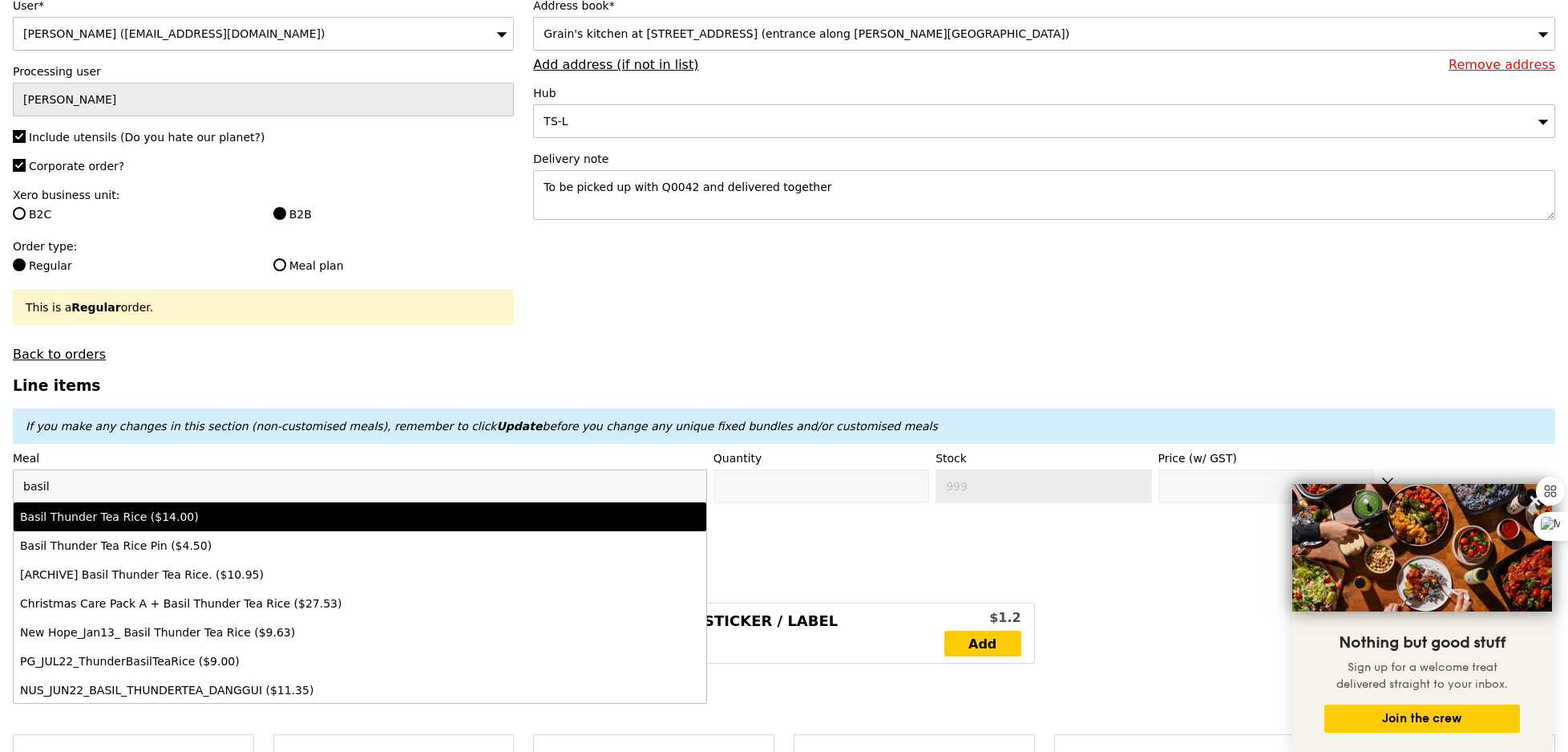
click at [131, 521] on div "Basil Thunder Tea Rice ($14.00)" at bounding box center [275, 517] width 510 height 16
type input "Confirm anyway"
type input "0"
type input "467"
type input "14.0"
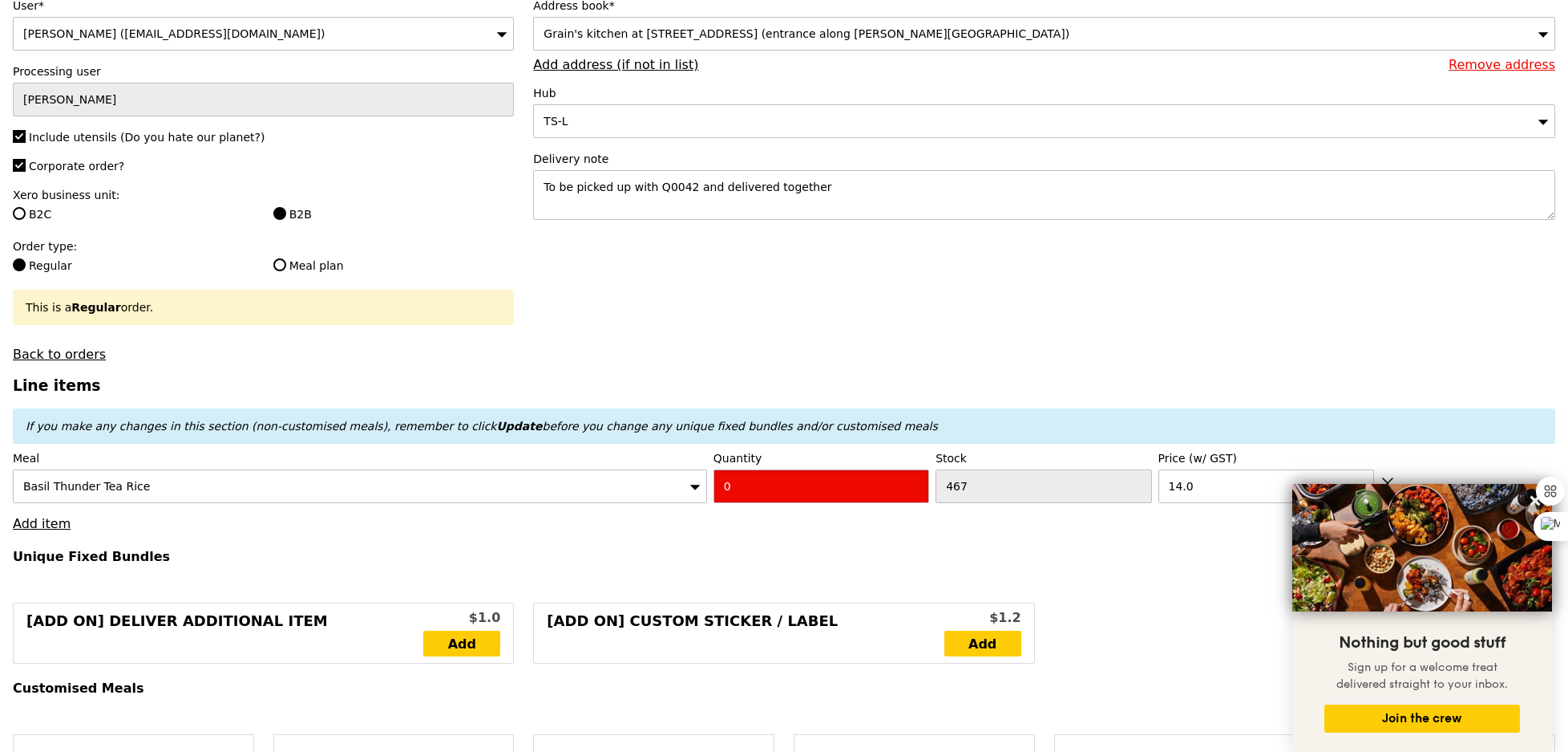
click at [819, 501] on input "0" at bounding box center [821, 486] width 215 height 33
type input "Confirm"
type input "10"
click at [787, 549] on h4 "Unique Fixed Bundles" at bounding box center [784, 556] width 1543 height 15
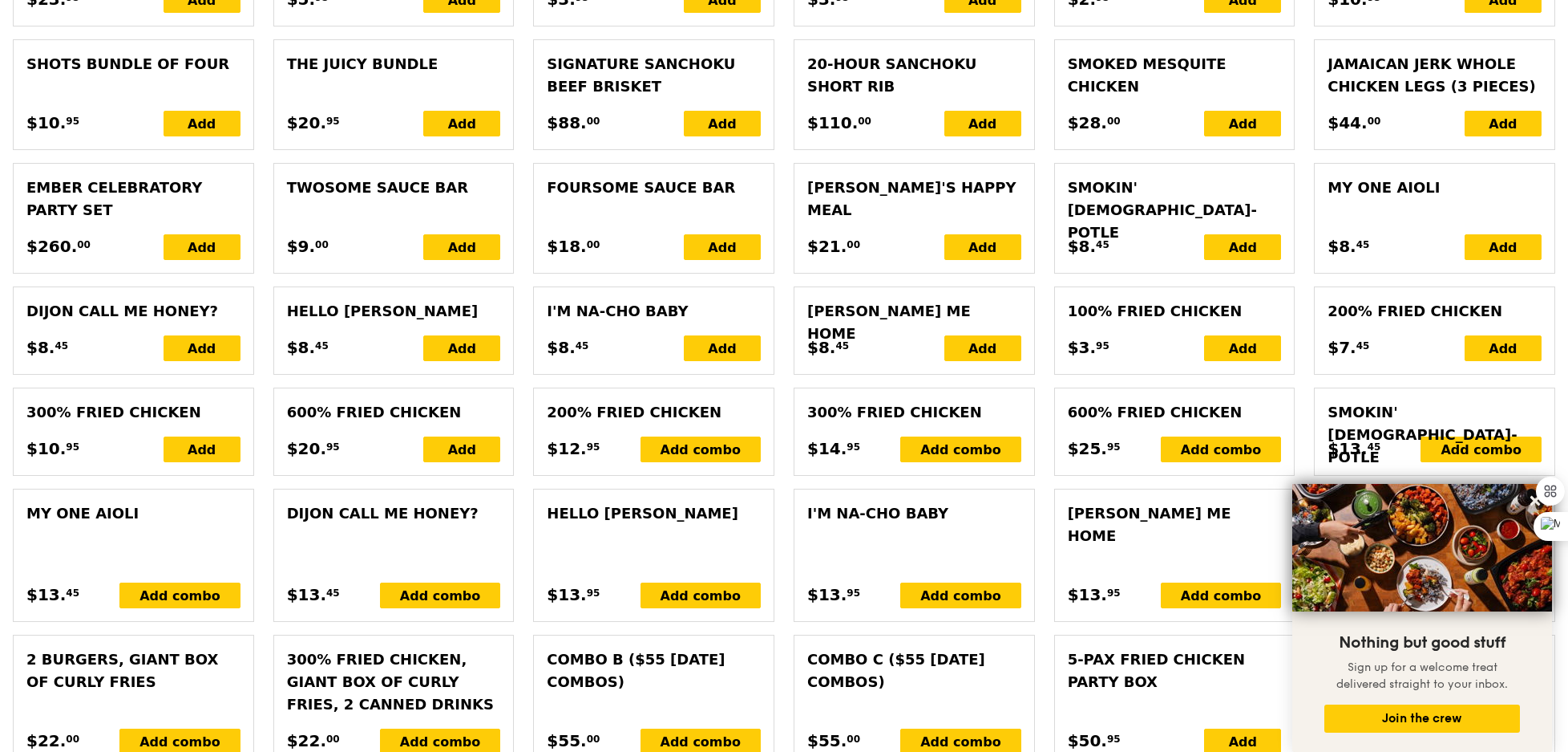
type input "Loading..."
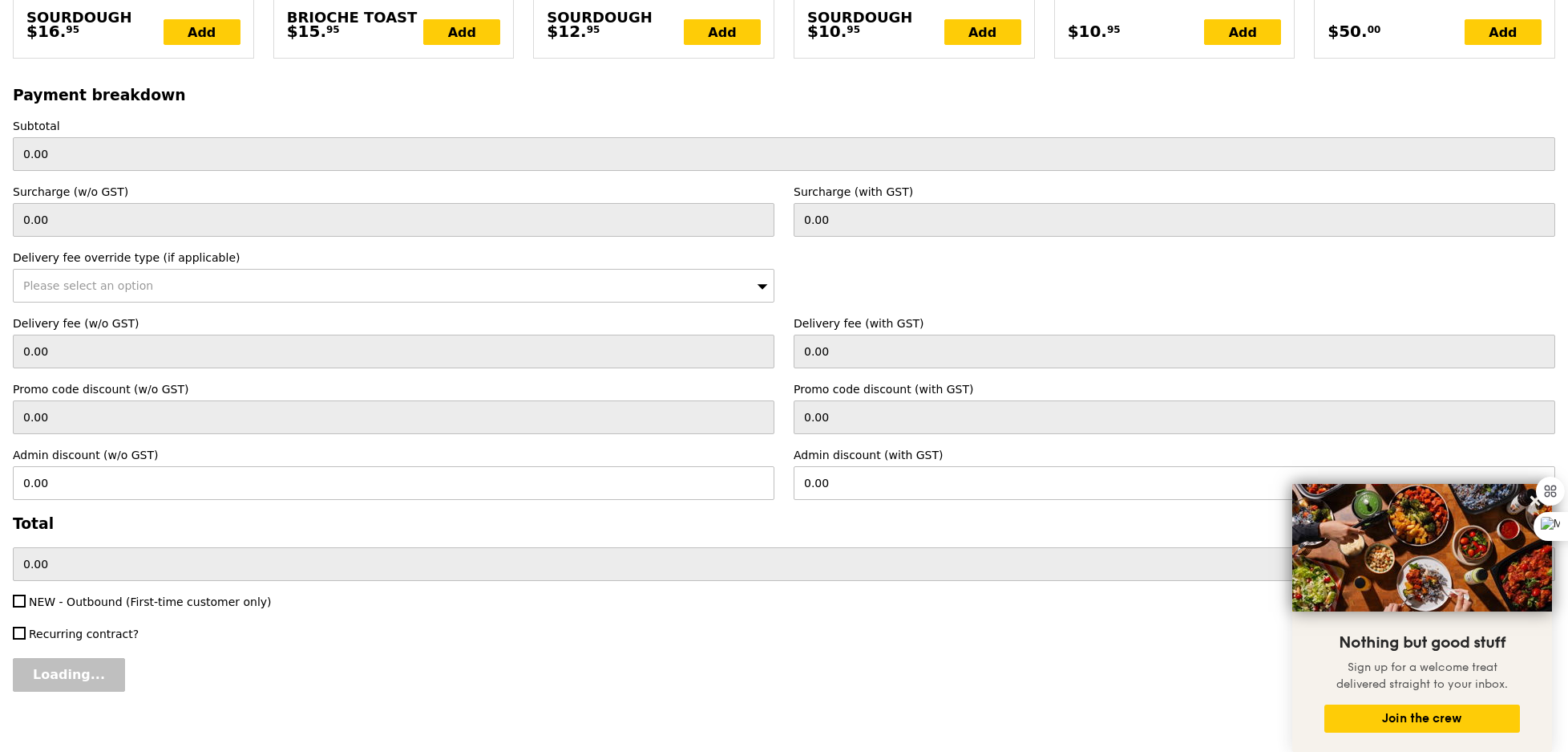
type input "140.00"
type input "Confirm"
click at [101, 595] on span "NEW - Outbound (First-time customer only)" at bounding box center [150, 601] width 243 height 13
click at [25, 594] on input "NEW - Outbound (First-time customer only)" at bounding box center [19, 601] width 13 height 13
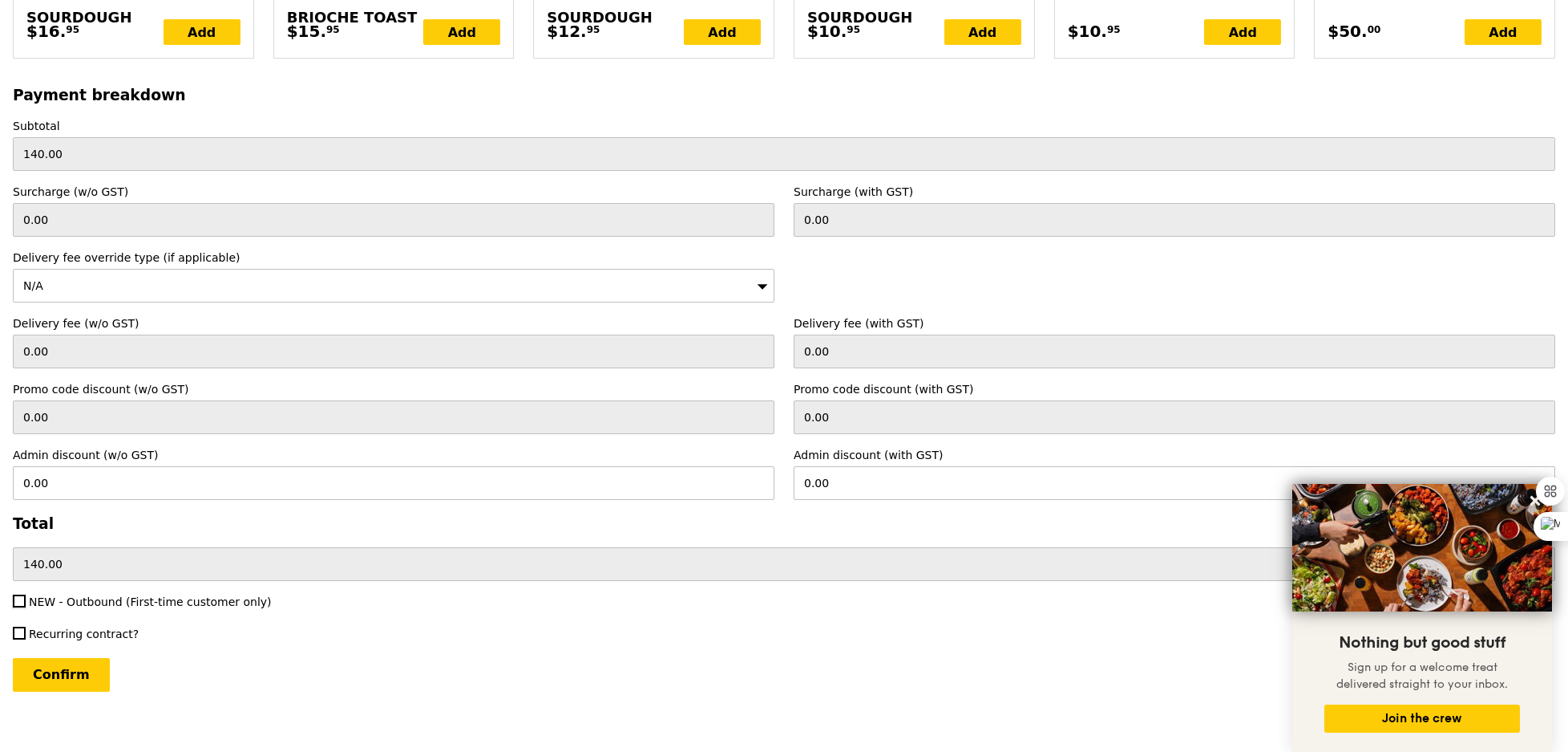
checkbox input "true"
click at [80, 666] on input "Confirm" at bounding box center [61, 674] width 97 height 33
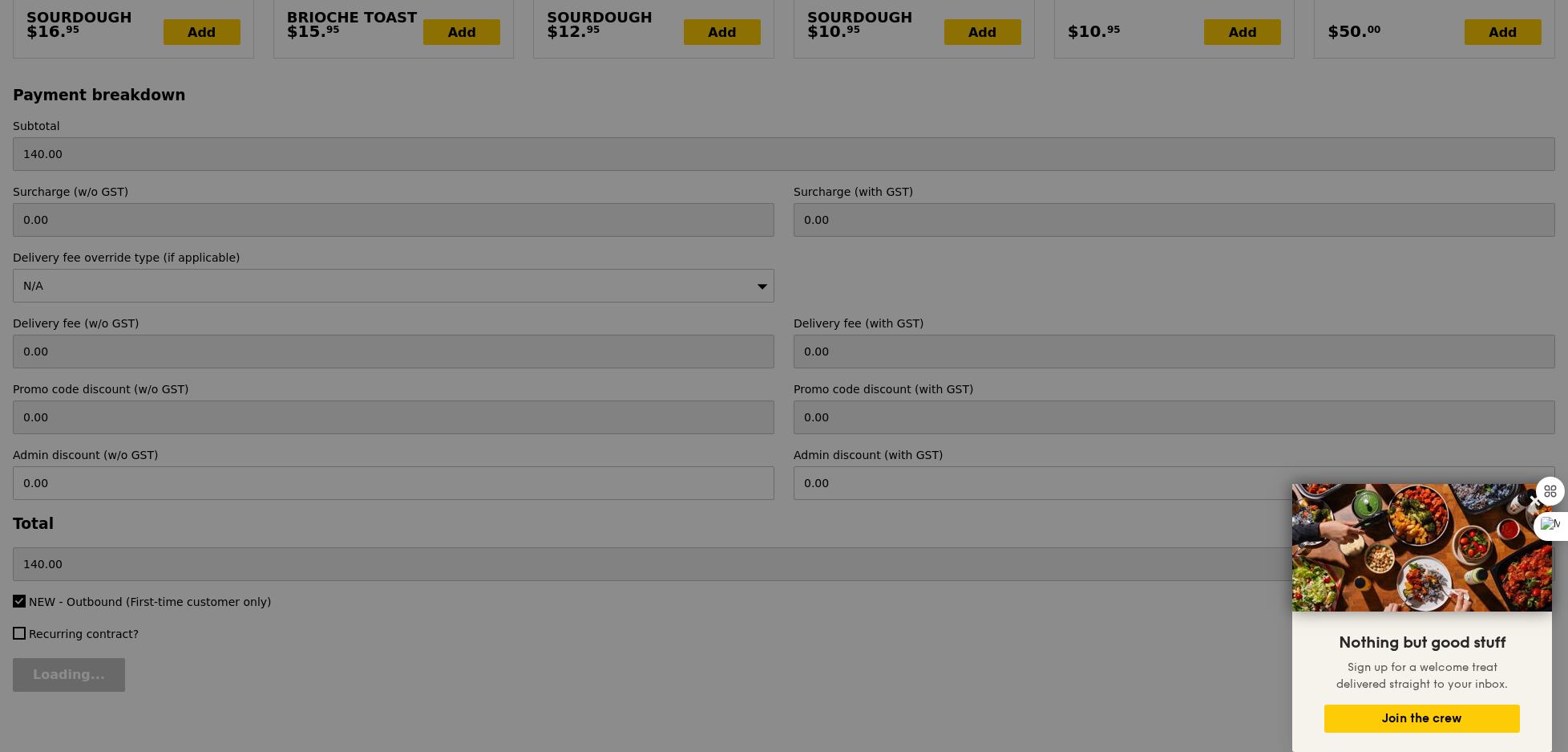
scroll to position [2727, 0]
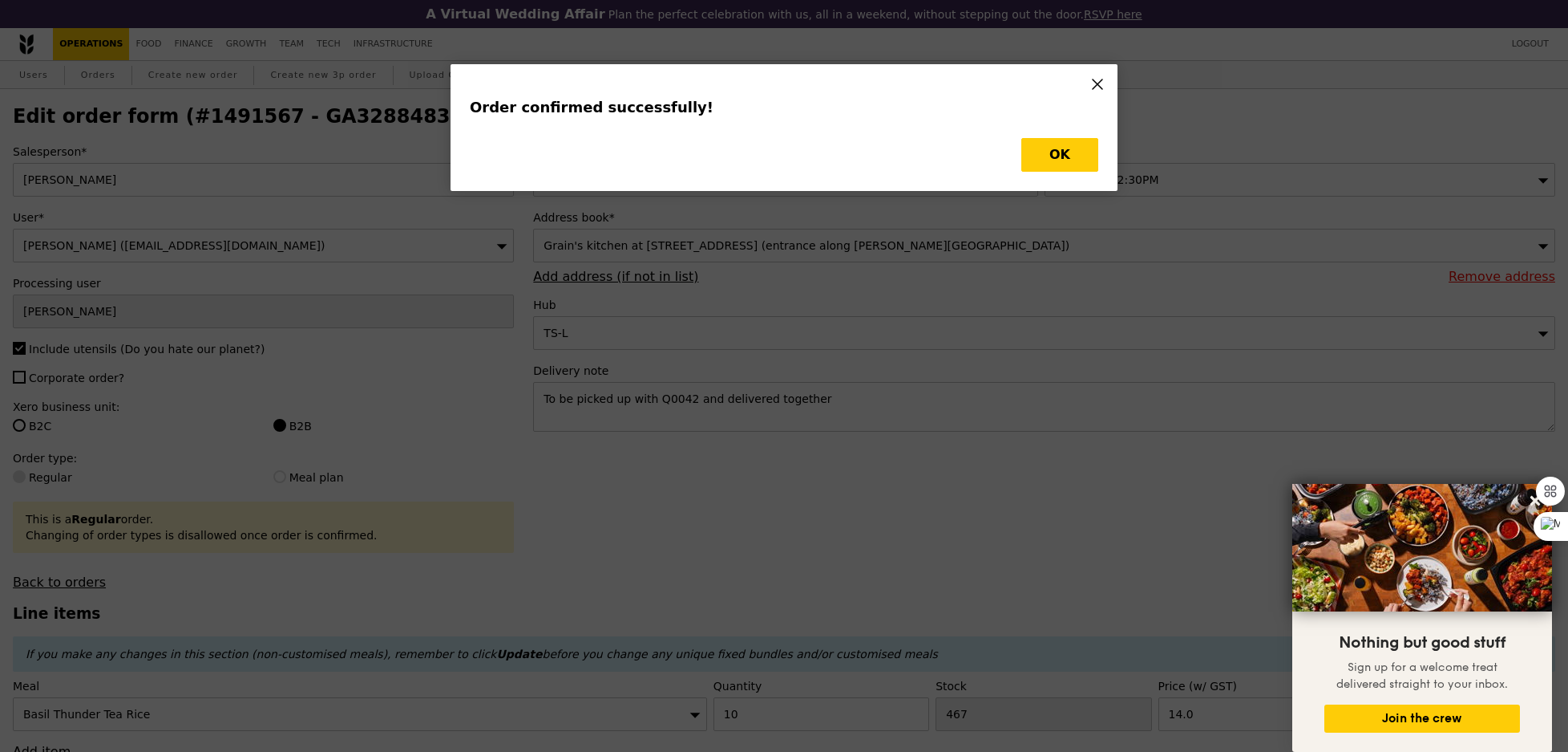
click at [302, 267] on div "Order confirmed successfully! OK" at bounding box center [784, 376] width 1568 height 752
type input "Loading..."
checkbox input "false"
type input "14.00"
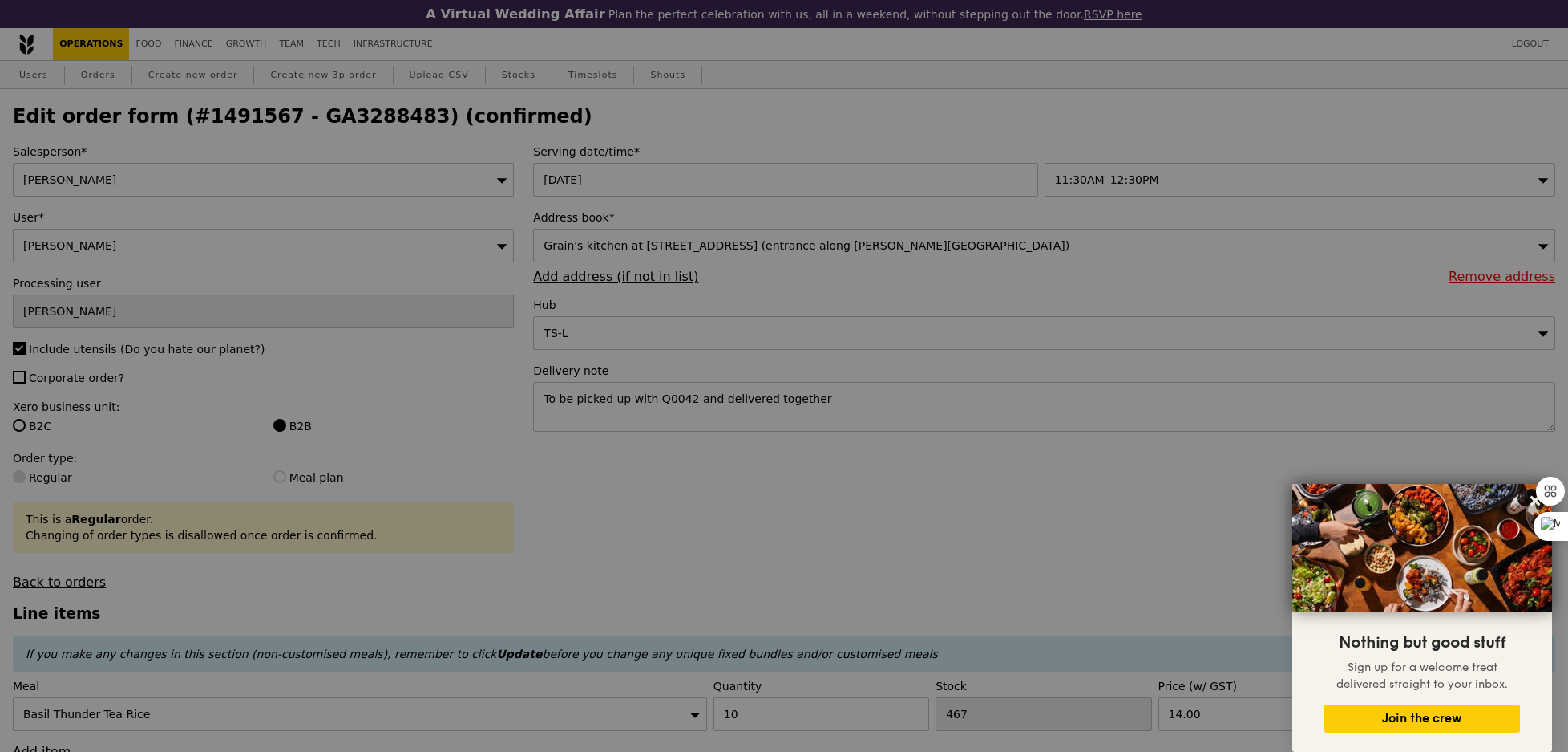
type input "457"
click at [334, 117] on div at bounding box center [784, 376] width 1568 height 752
type input "Update"
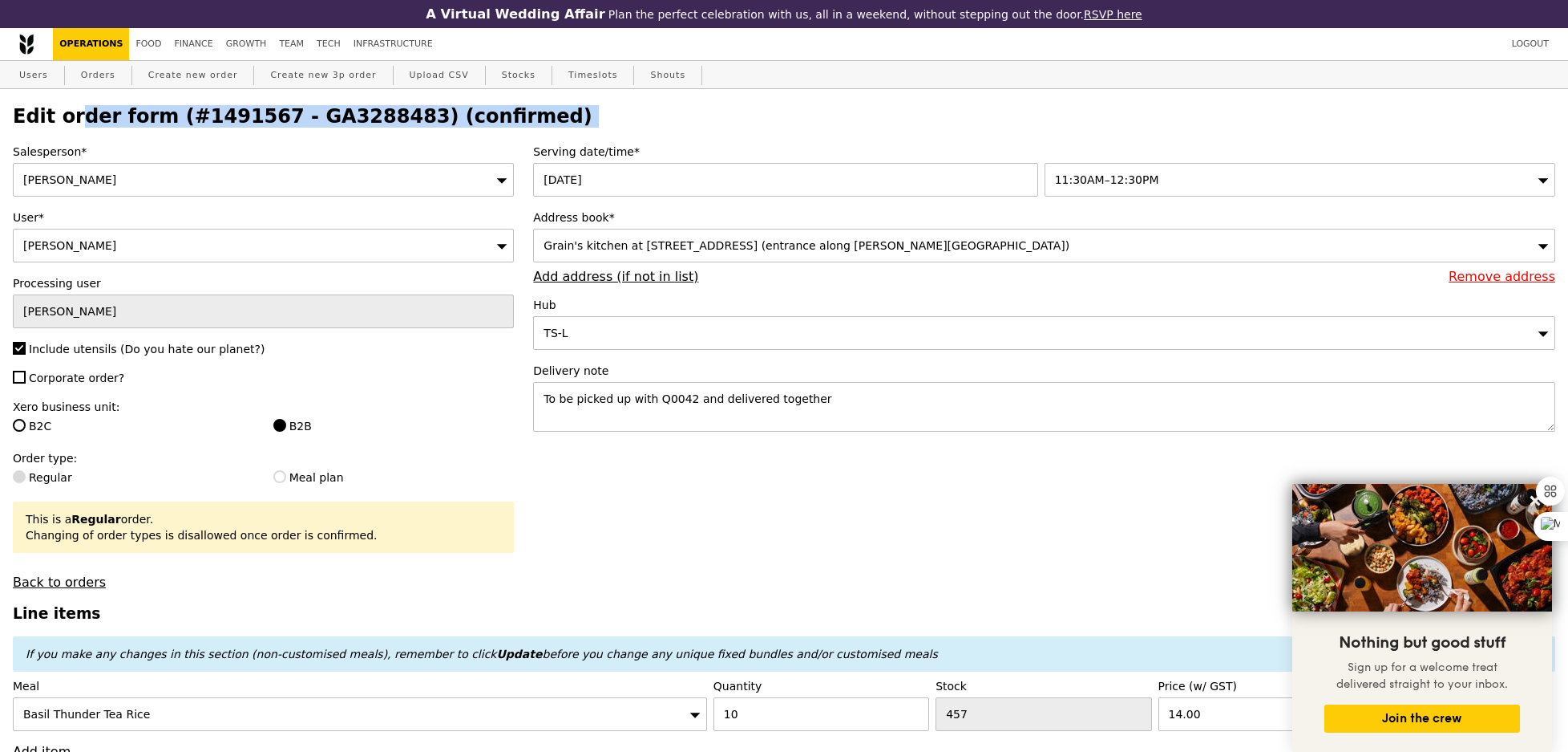
click at [334, 117] on h2 "Edit order form (#1491567 - GA3288483) (confirmed)" at bounding box center [784, 116] width 1543 height 23
click at [89, 75] on link "Orders" at bounding box center [98, 75] width 47 height 29
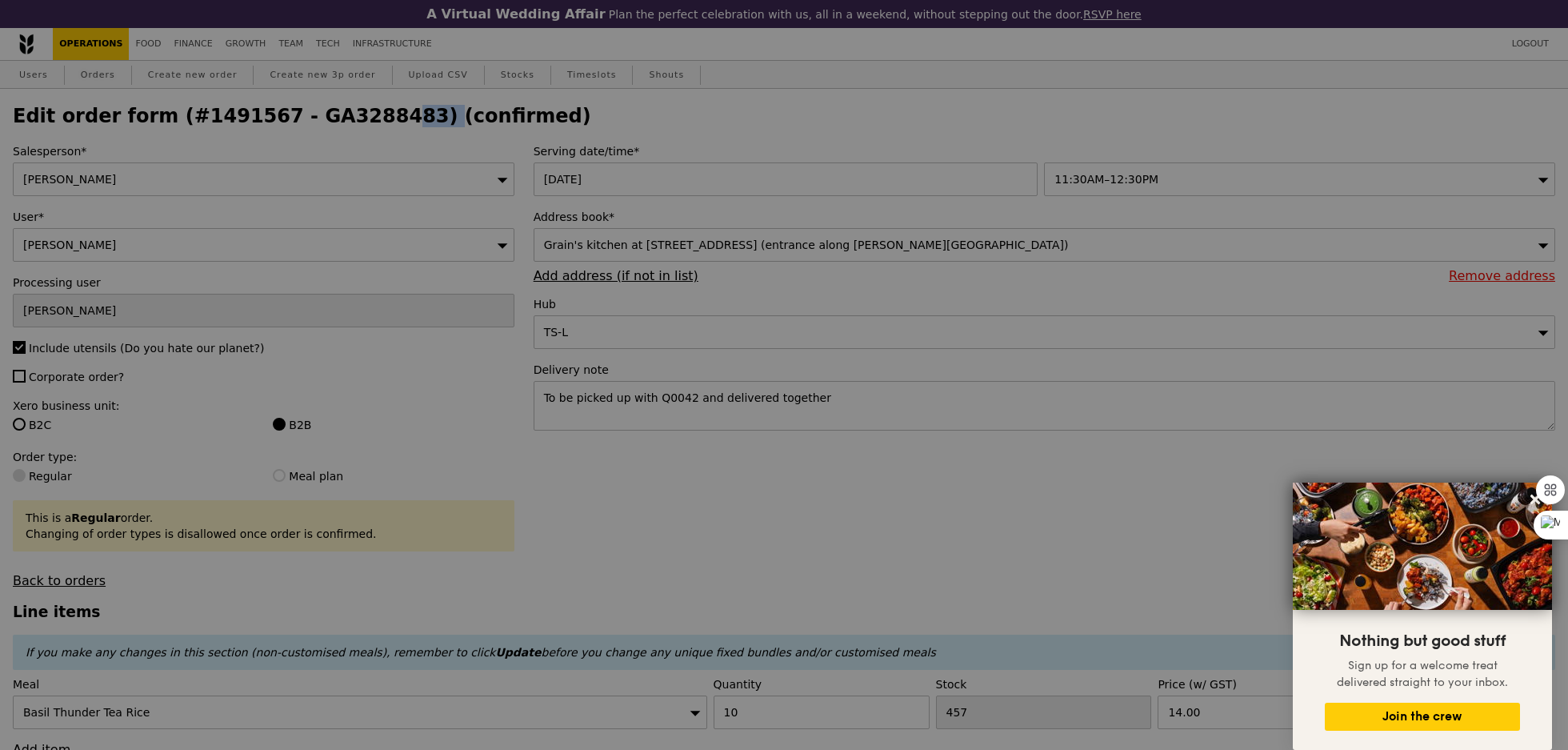
select select "100"
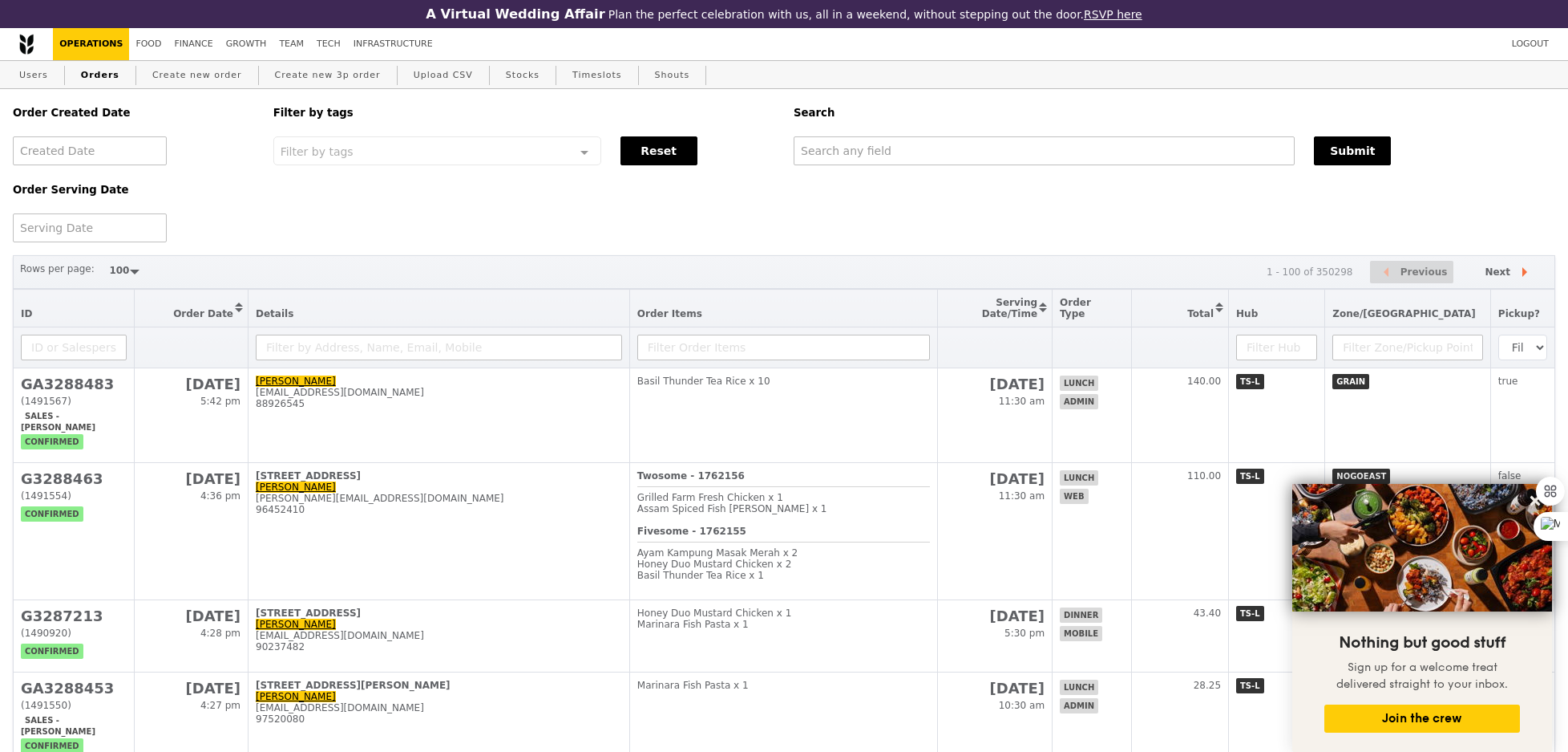
click at [990, 130] on div "Search" at bounding box center [1174, 113] width 780 height 47
click at [988, 149] on input "text" at bounding box center [1044, 151] width 501 height 29
paste input "GA3288483"
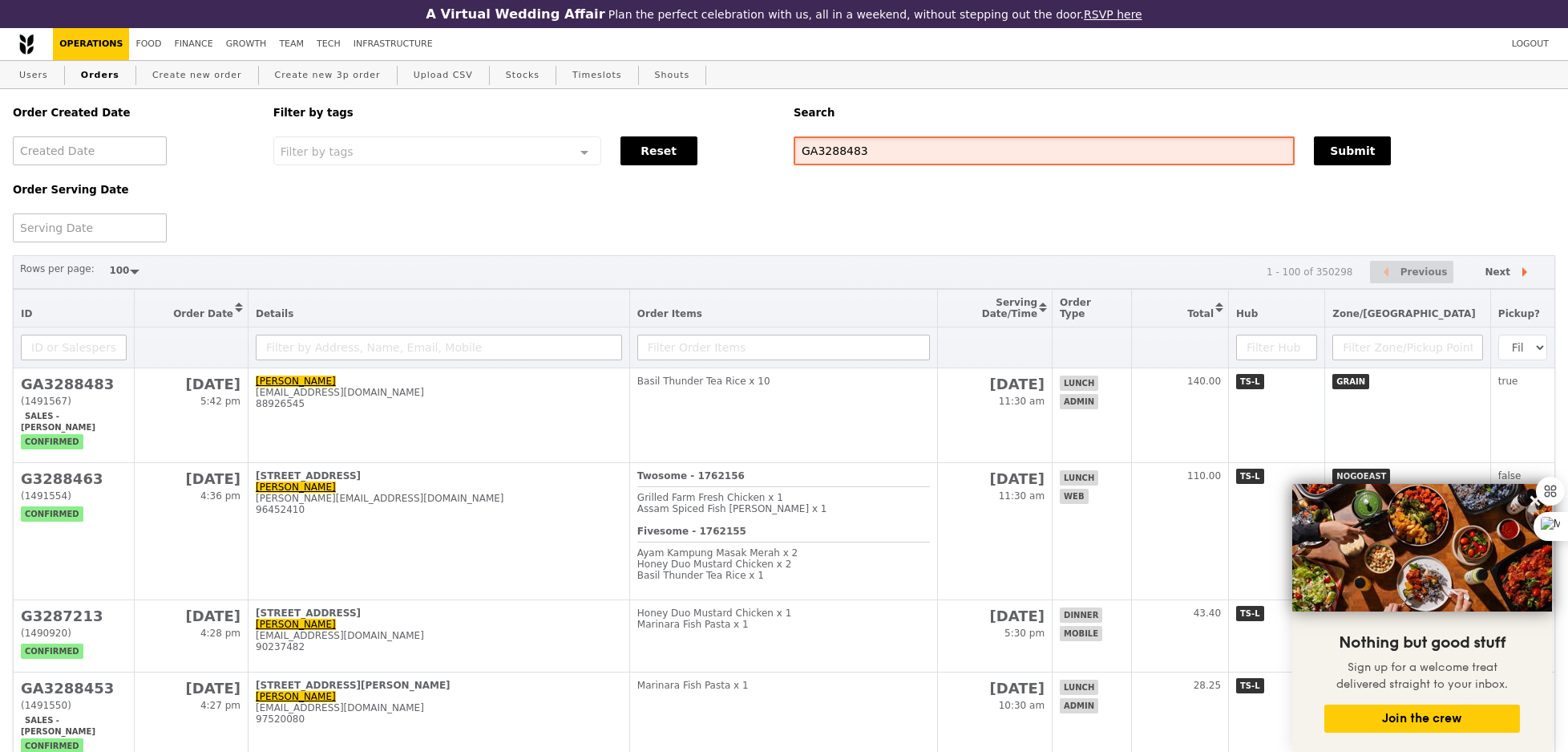
type input "GA3288483"
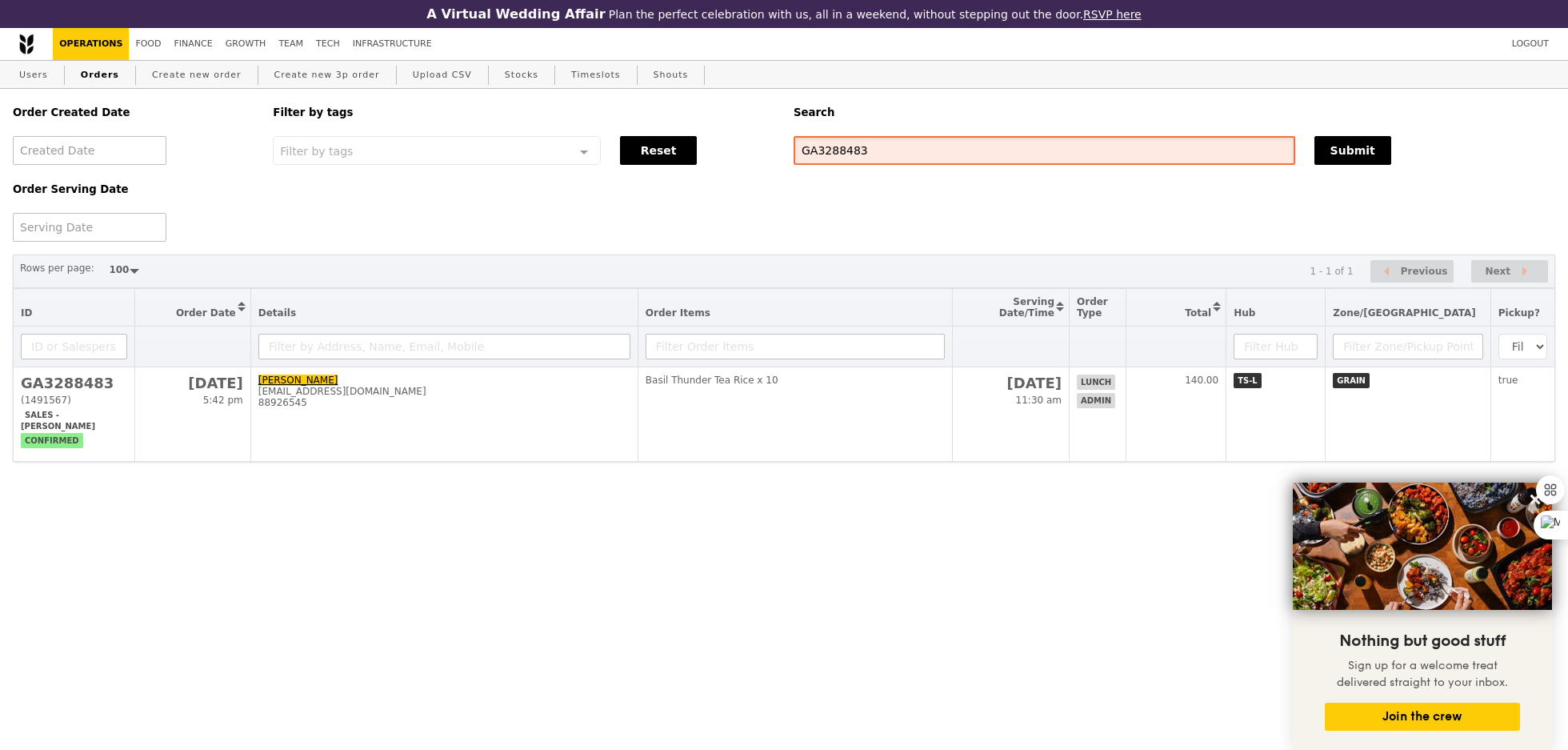
click at [1016, 156] on input "GA3288483" at bounding box center [1044, 150] width 502 height 29
